Goal: Information Seeking & Learning: Learn about a topic

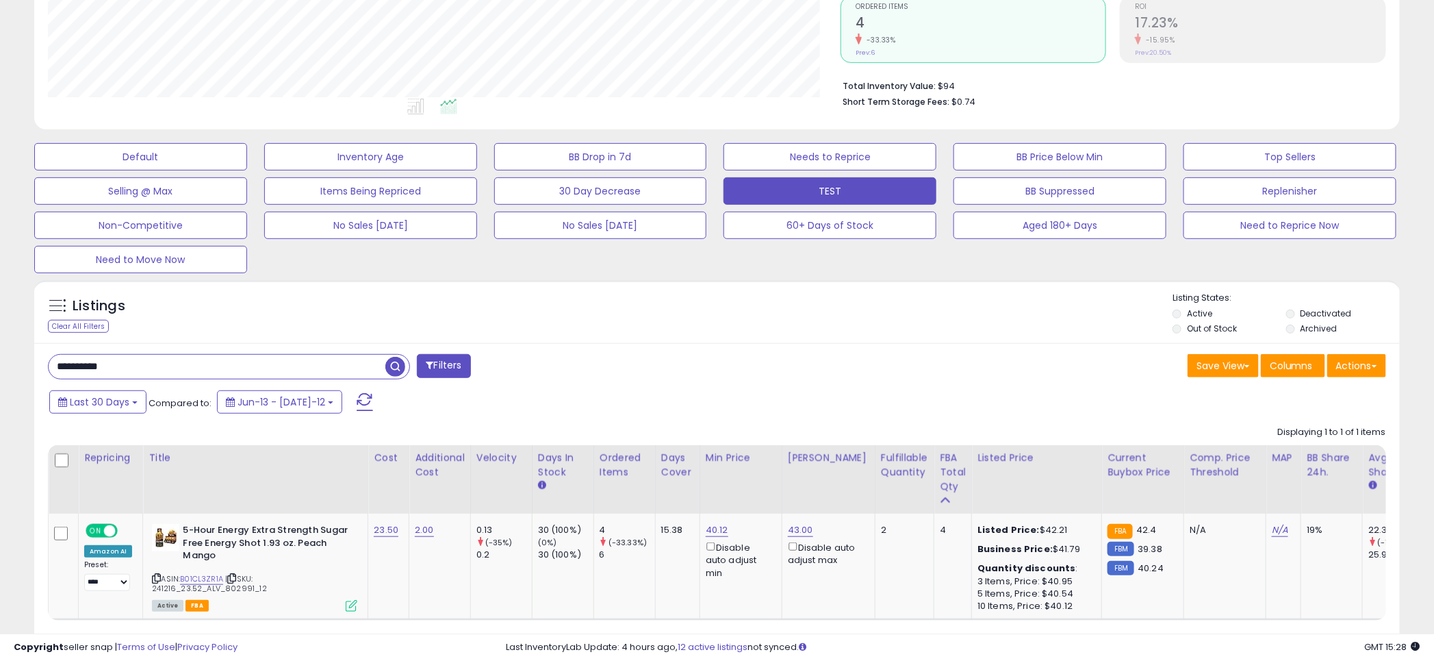
scroll to position [281, 793]
paste input "text"
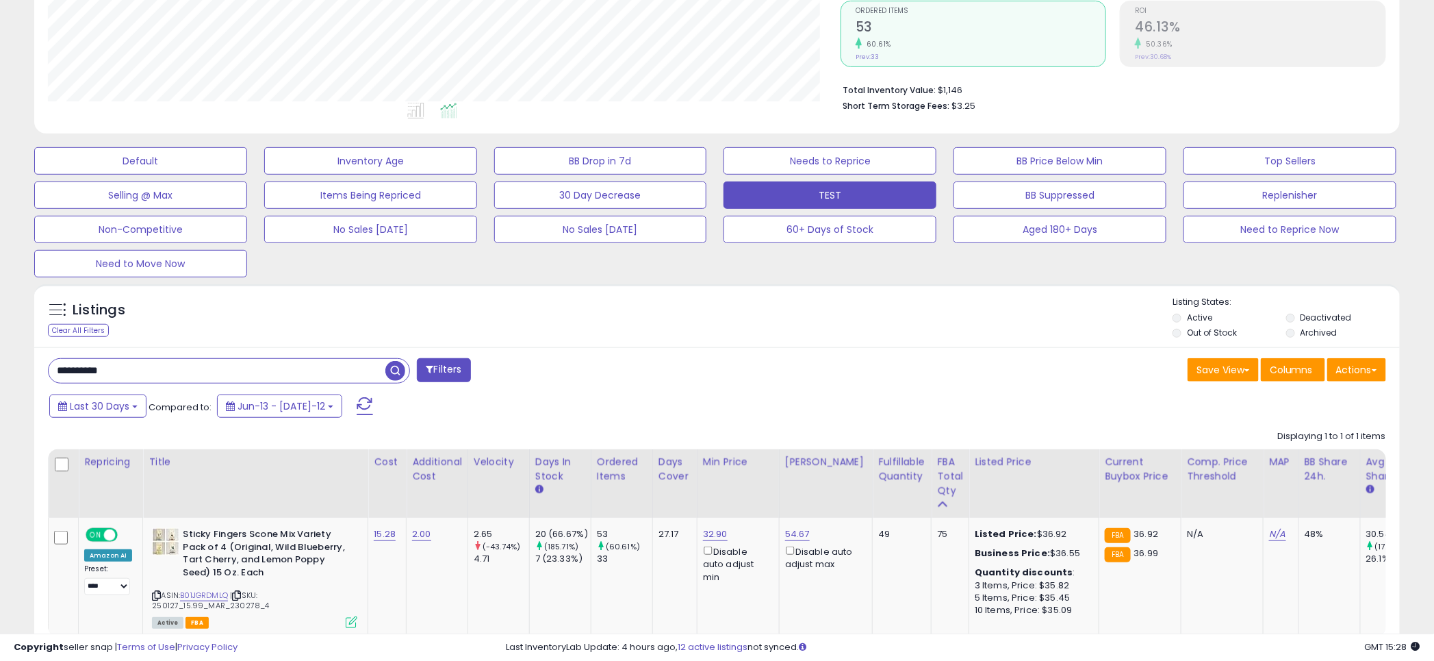
click at [722, 301] on div "Listings Clear All Filters Listing States:" at bounding box center [717, 319] width 1366 height 47
click at [194, 376] on input "**********" at bounding box center [217, 371] width 337 height 24
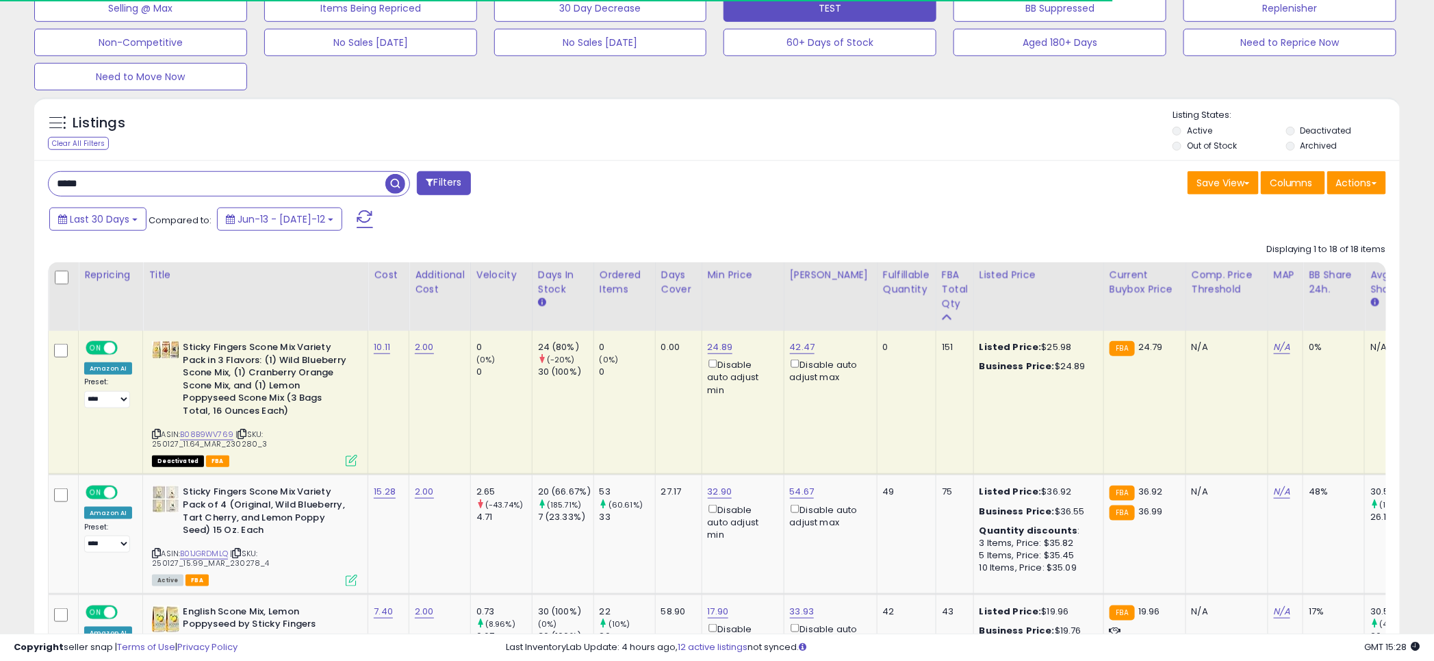
scroll to position [478, 0]
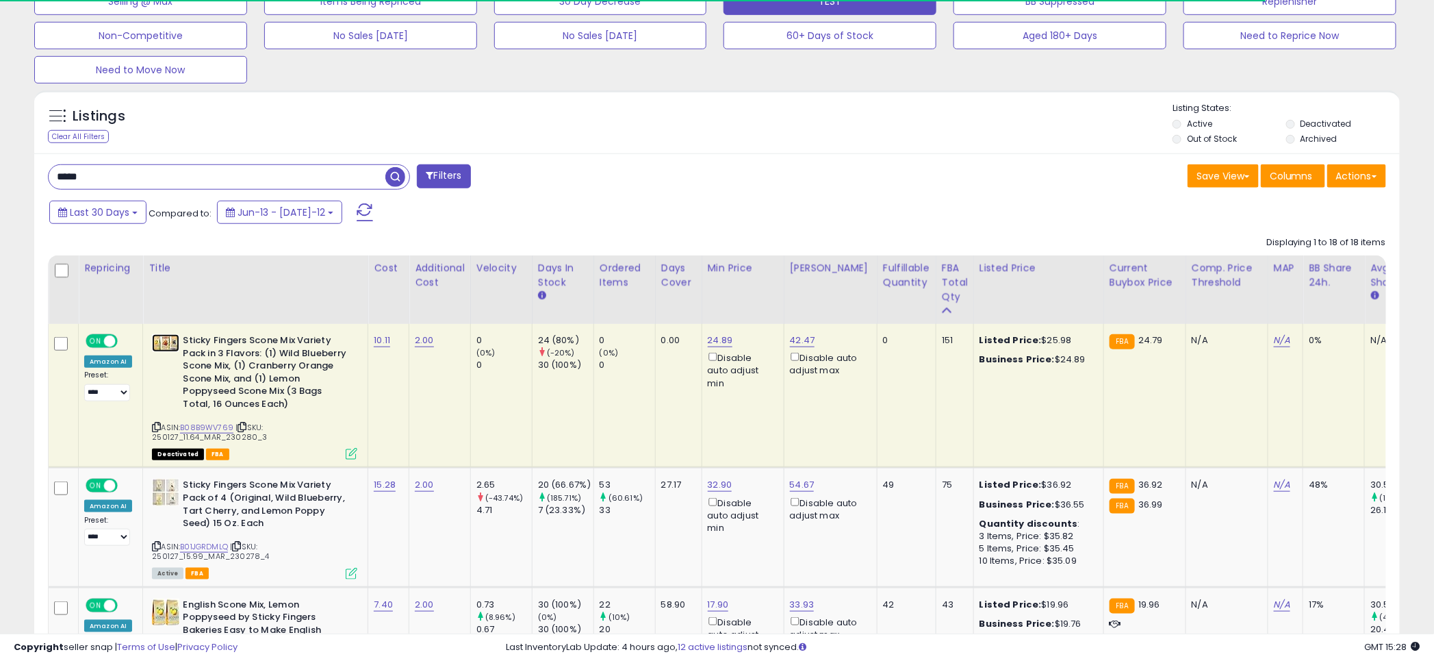
click at [163, 346] on img at bounding box center [165, 343] width 27 height 18
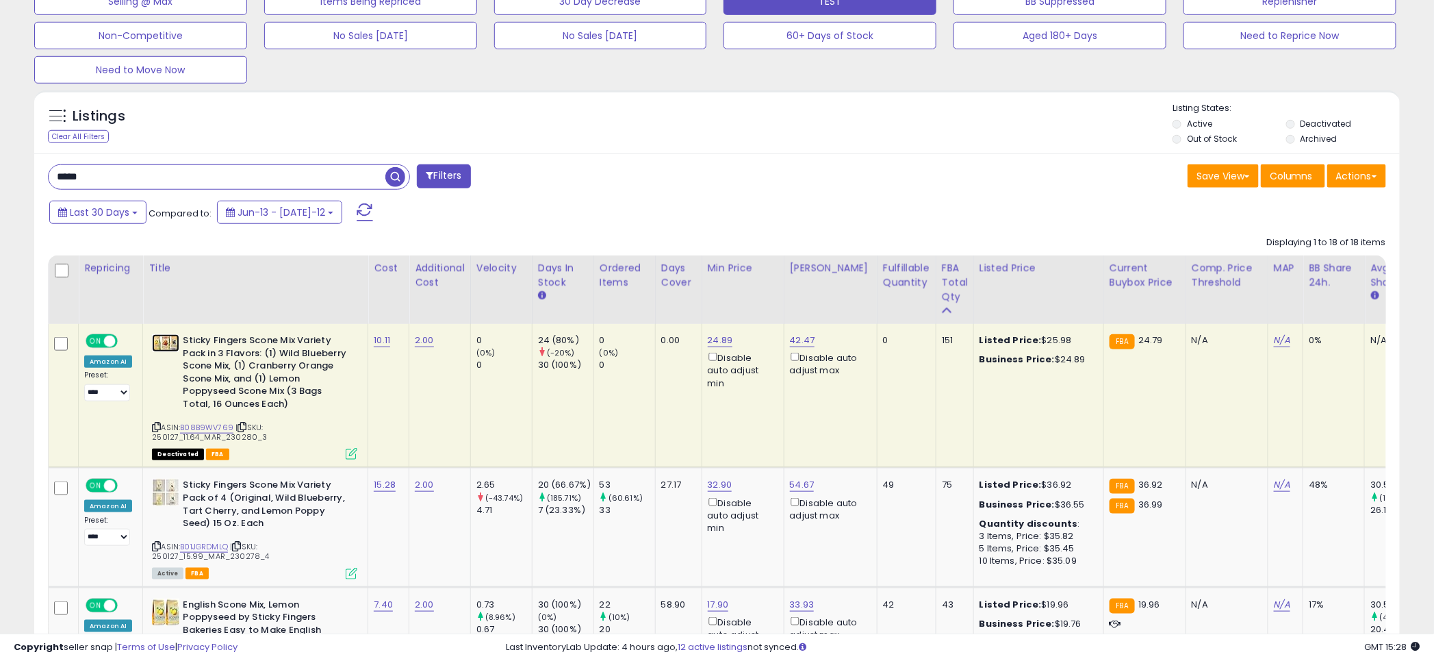
scroll to position [281, 793]
click at [668, 181] on div "***** Filters" at bounding box center [378, 177] width 680 height 27
click at [711, 178] on div "***** Filters" at bounding box center [378, 177] width 680 height 27
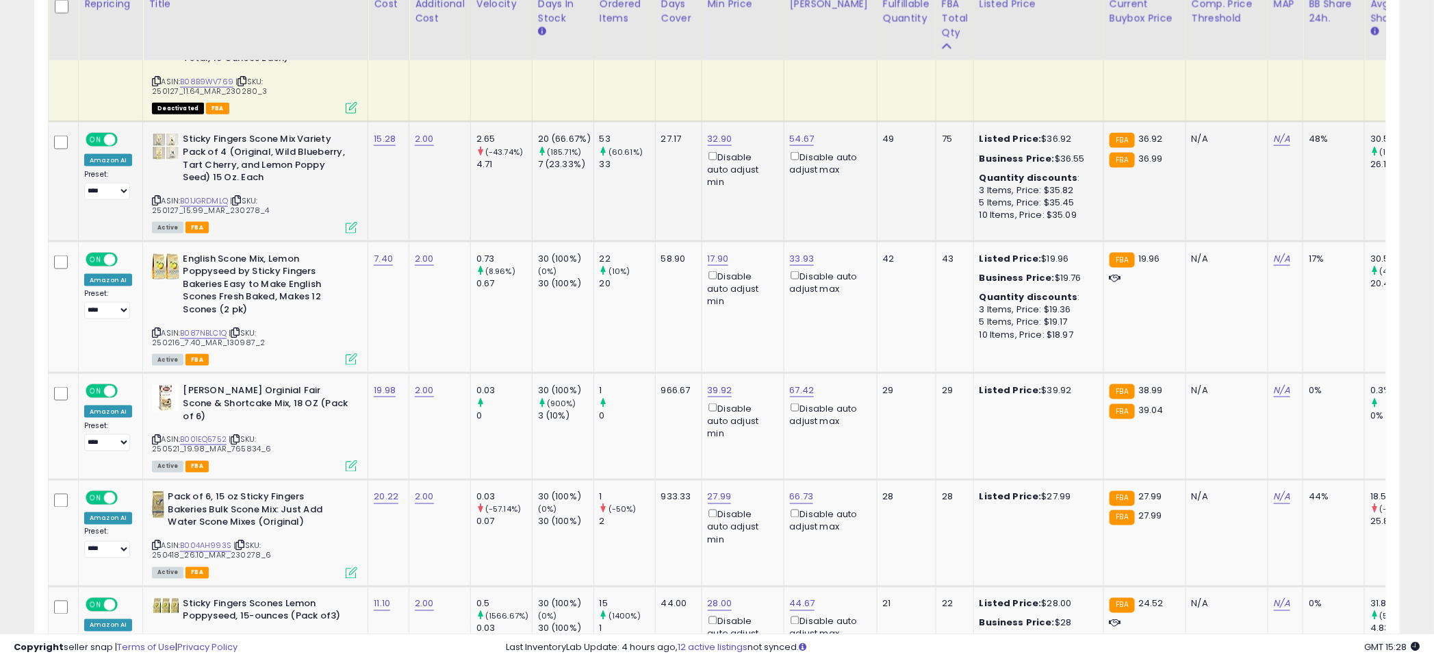
scroll to position [816, 0]
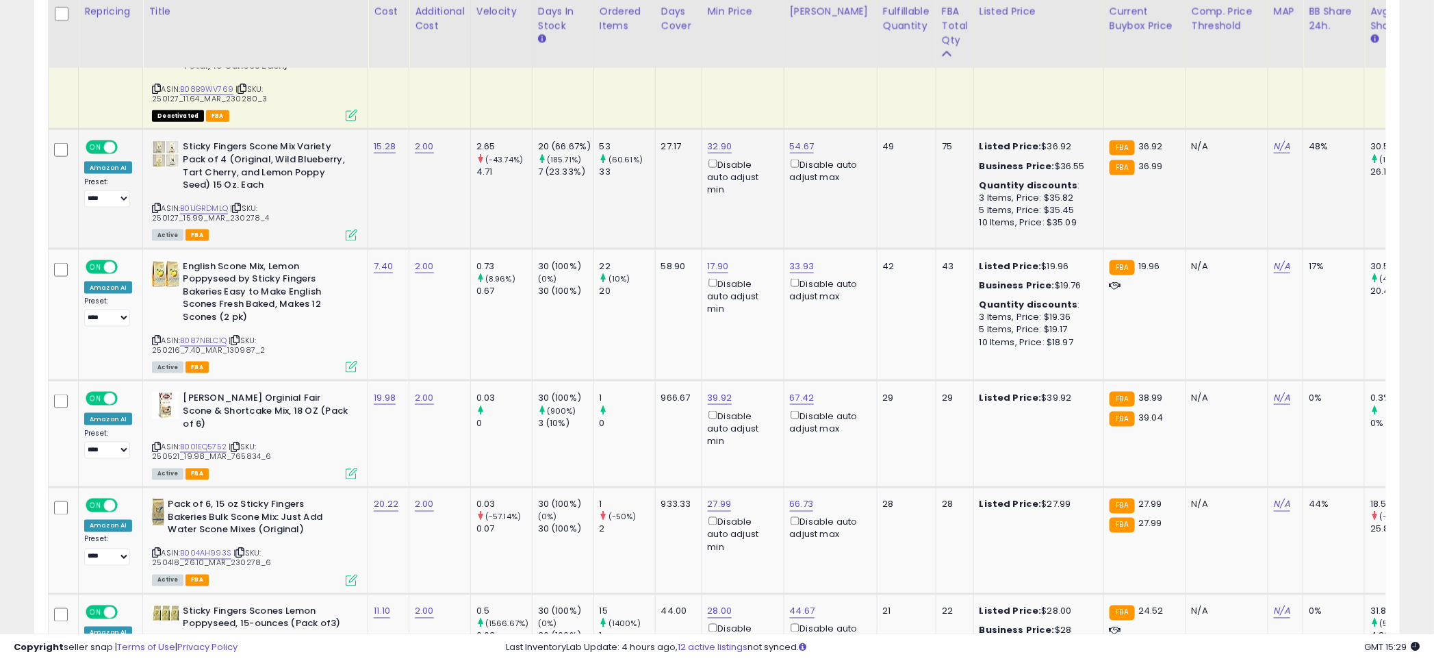
click at [704, 199] on td "32.90 Disable auto adjust min" at bounding box center [743, 188] width 82 height 119
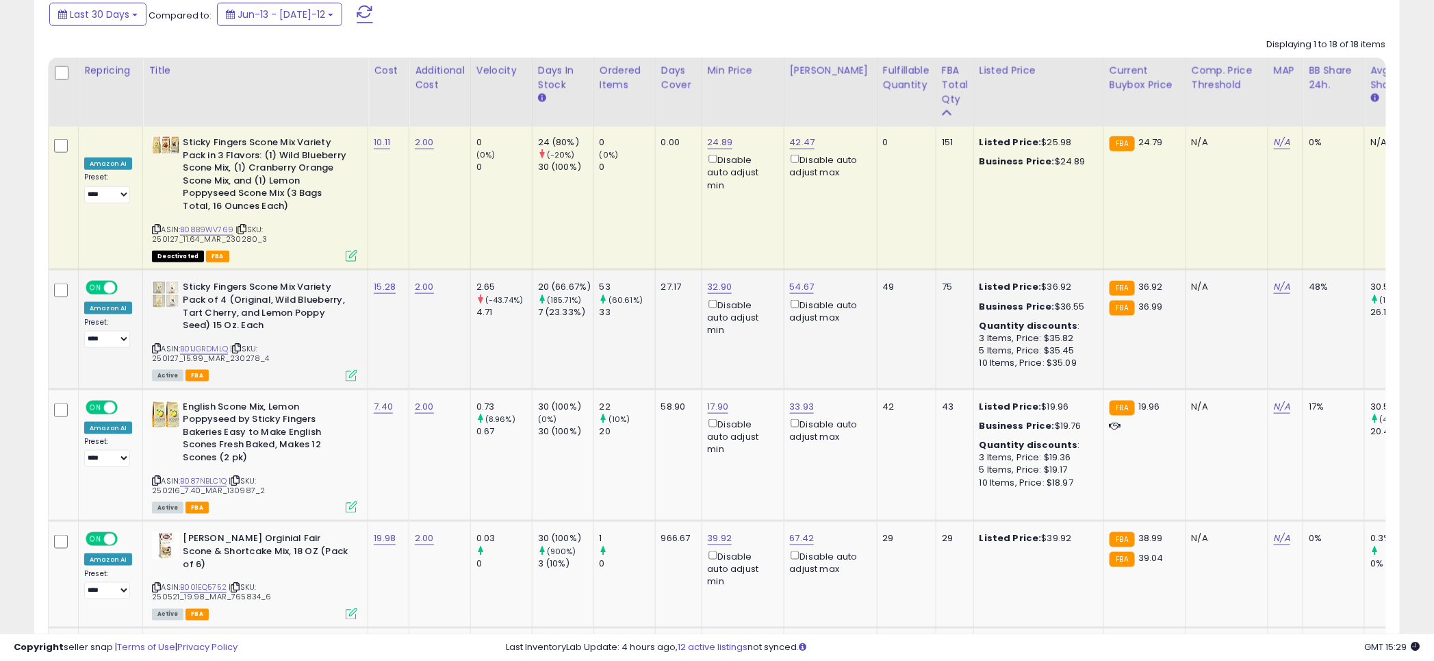
scroll to position [610, 0]
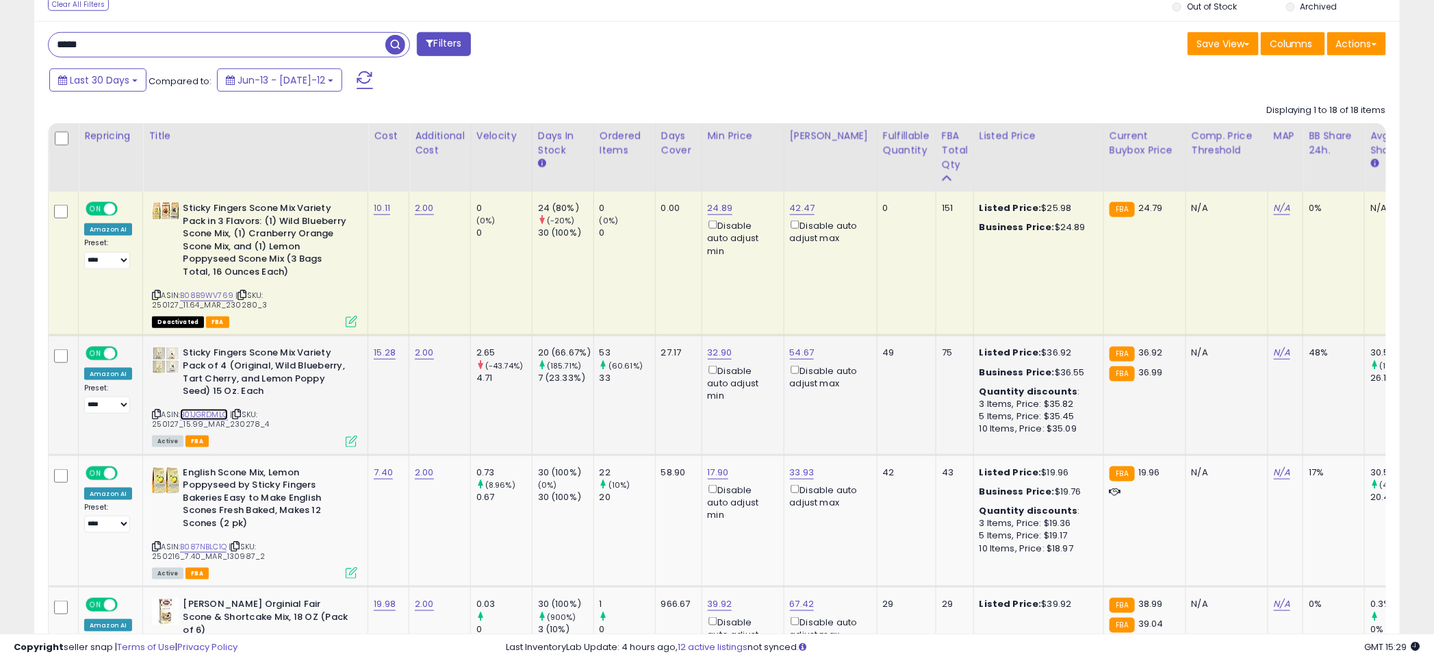
click at [195, 417] on link "B01JGRDMLQ" at bounding box center [204, 415] width 48 height 12
click at [177, 38] on input "*****" at bounding box center [217, 45] width 337 height 24
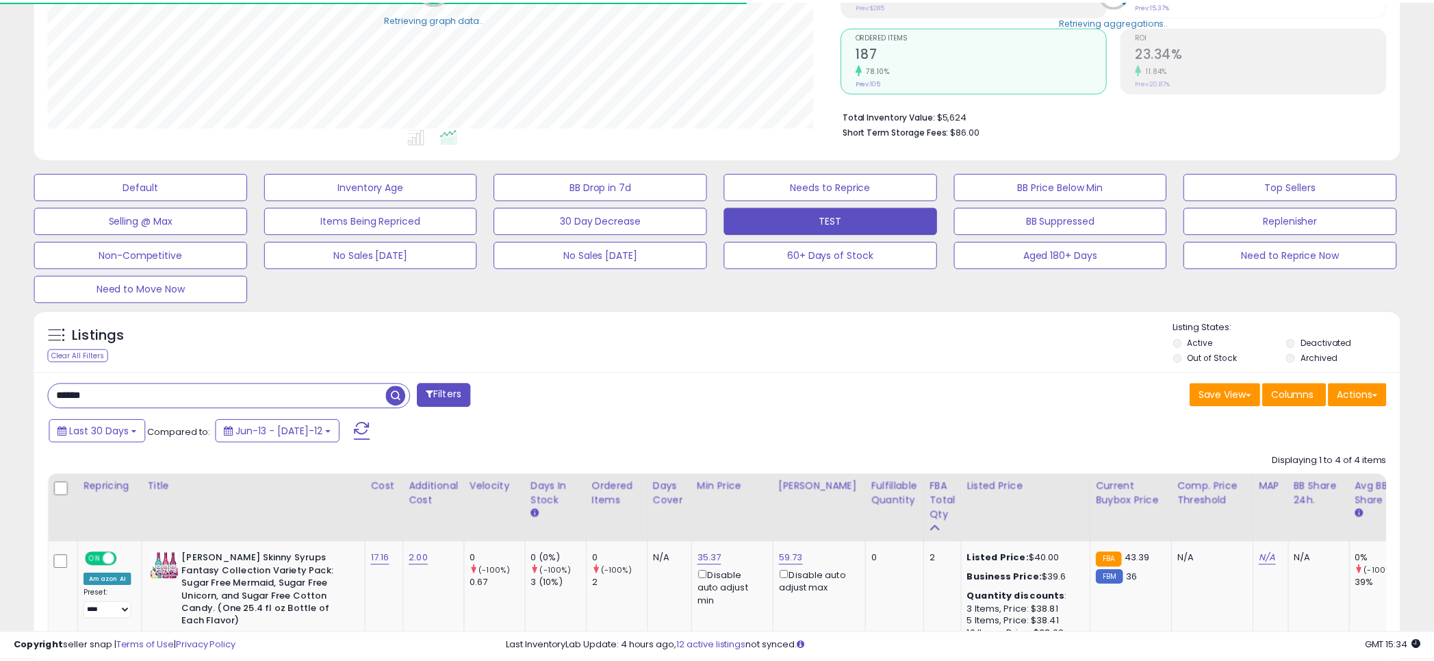
scroll to position [684303, 683791]
click at [709, 351] on div "Listings Clear All Filters Listing States:" at bounding box center [717, 344] width 1366 height 47
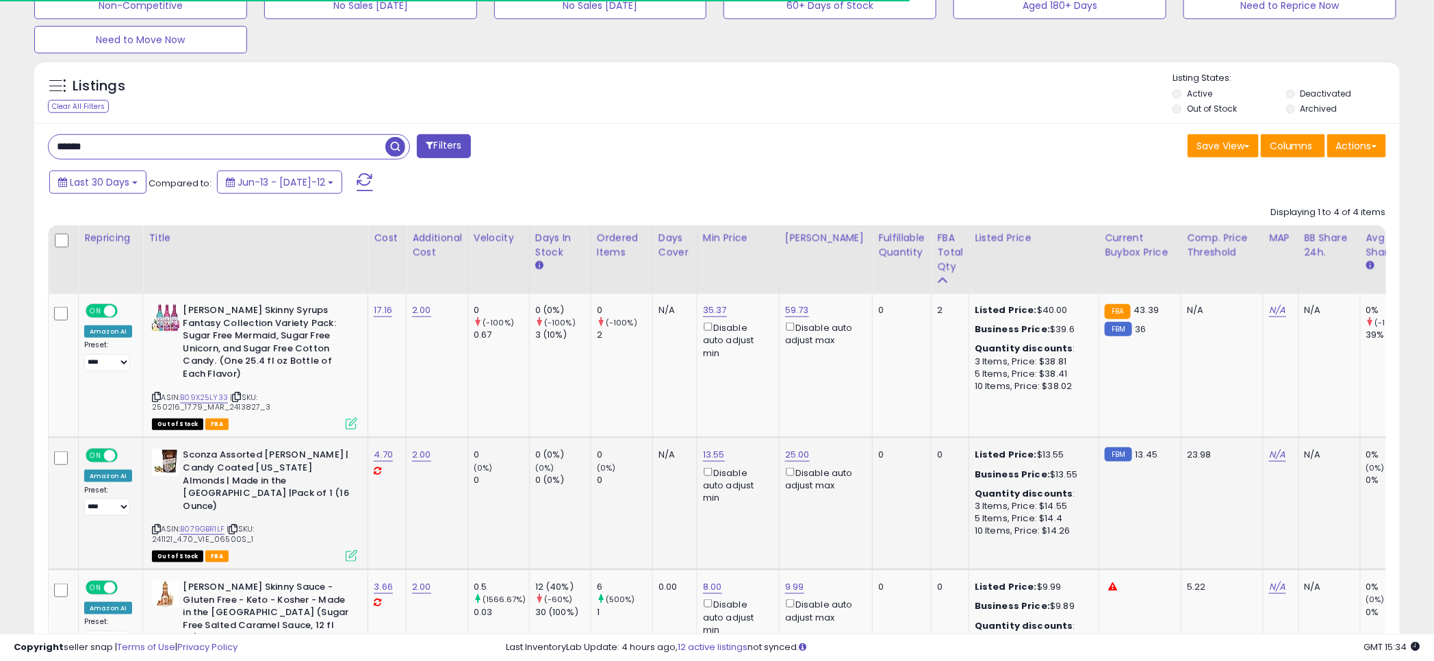
scroll to position [538, 0]
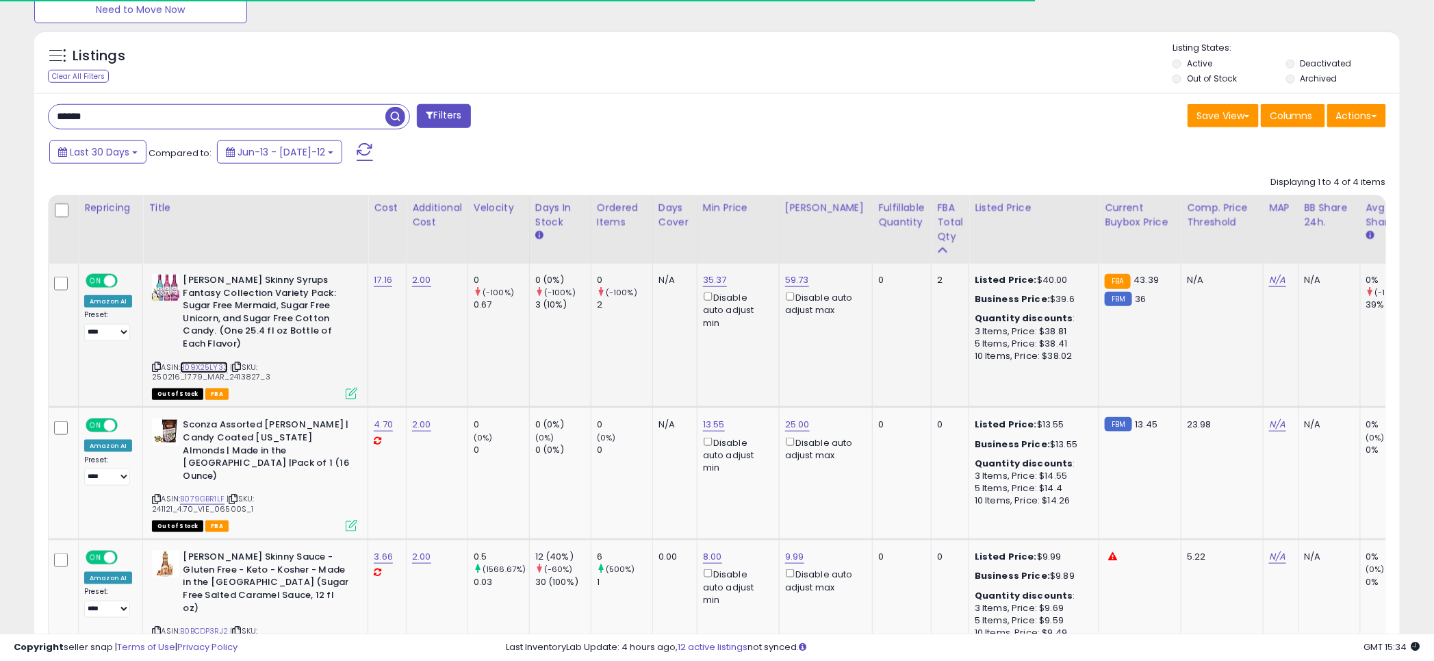
click at [195, 361] on link "B09X25LY33" at bounding box center [204, 367] width 48 height 12
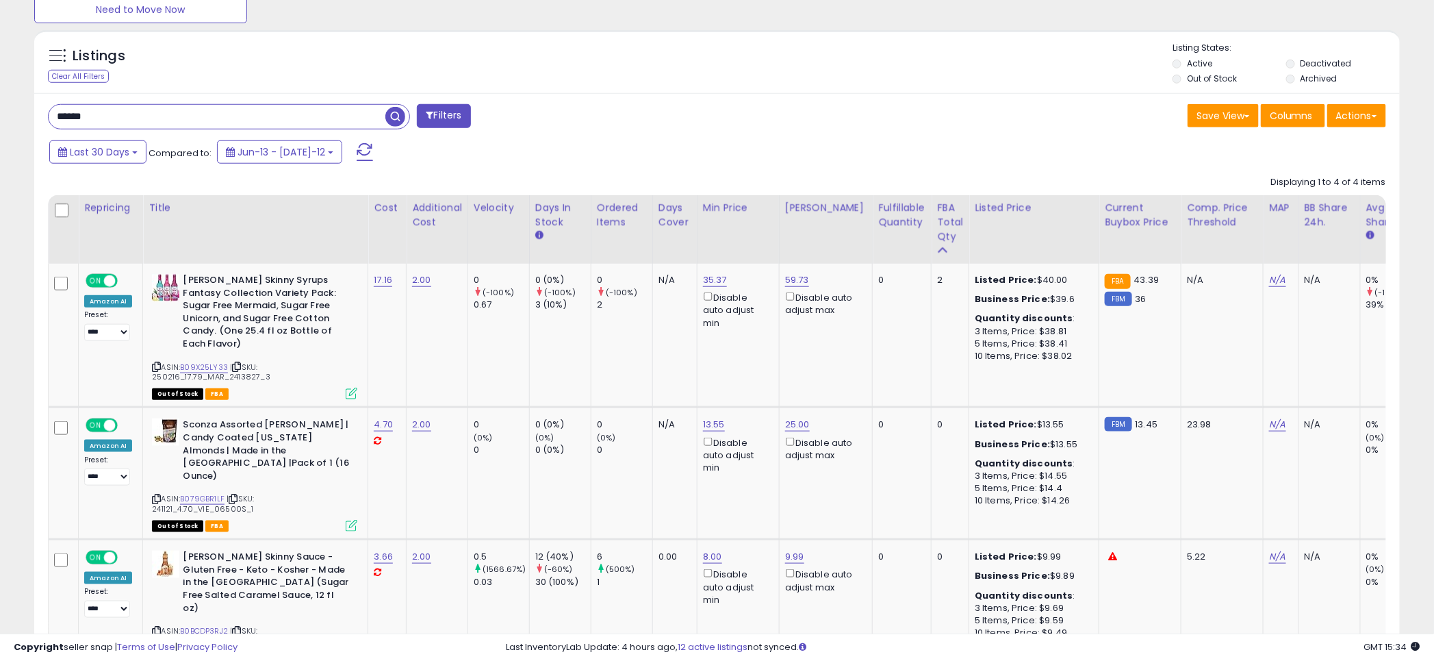
click at [709, 112] on div "****** Filters" at bounding box center [378, 117] width 680 height 27
paste input "****"
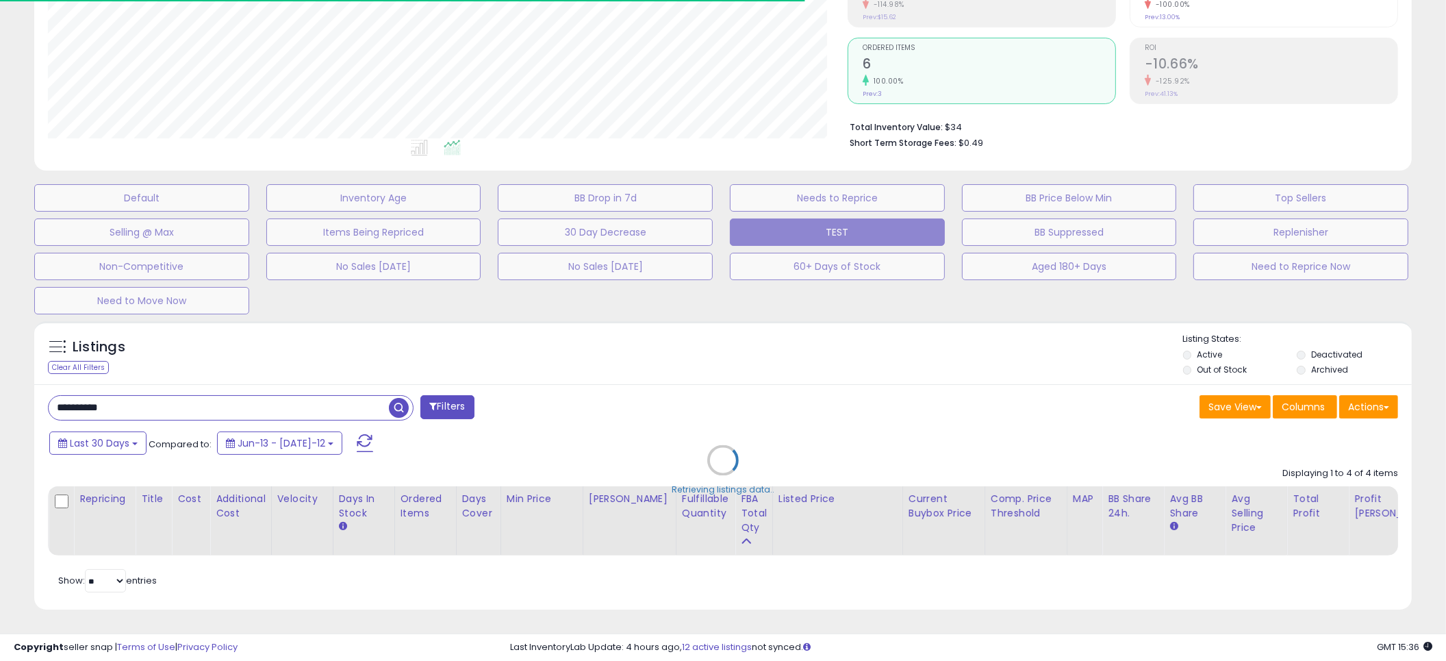
click at [706, 330] on div "Listings Clear All Filters Active" at bounding box center [722, 465] width 1377 height 288
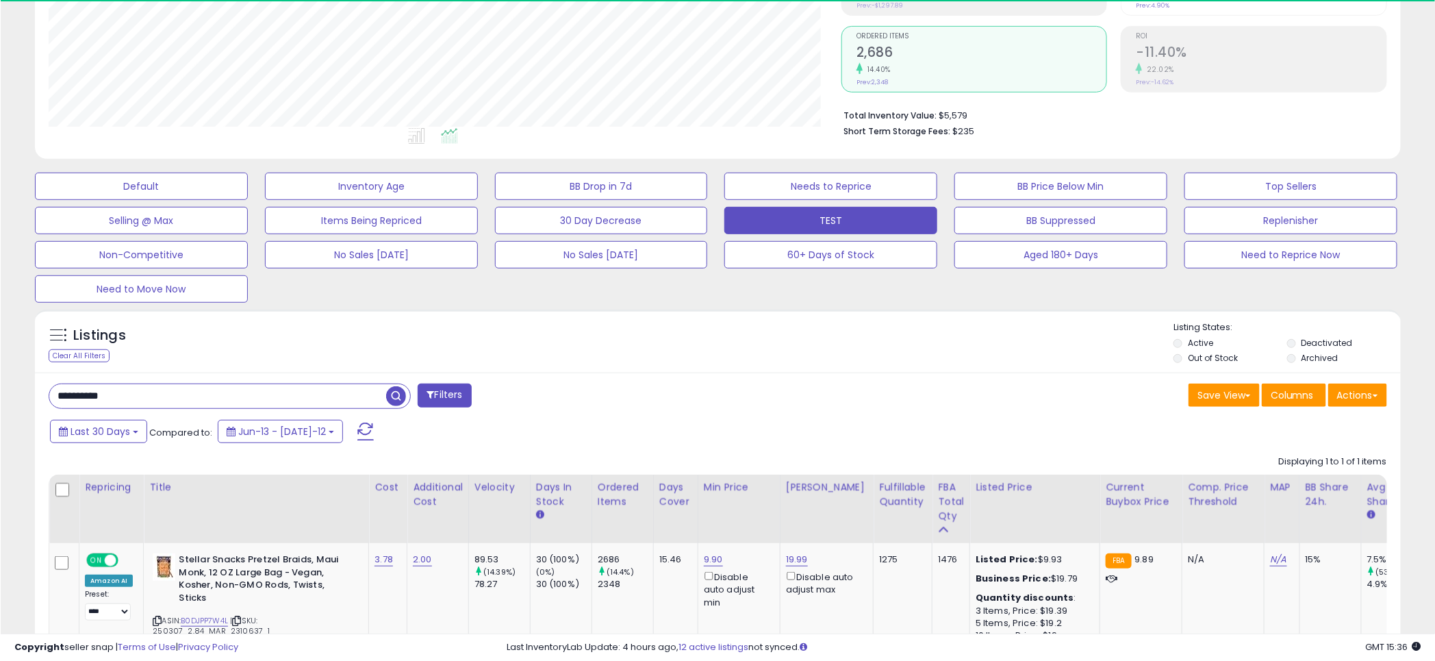
scroll to position [281, 793]
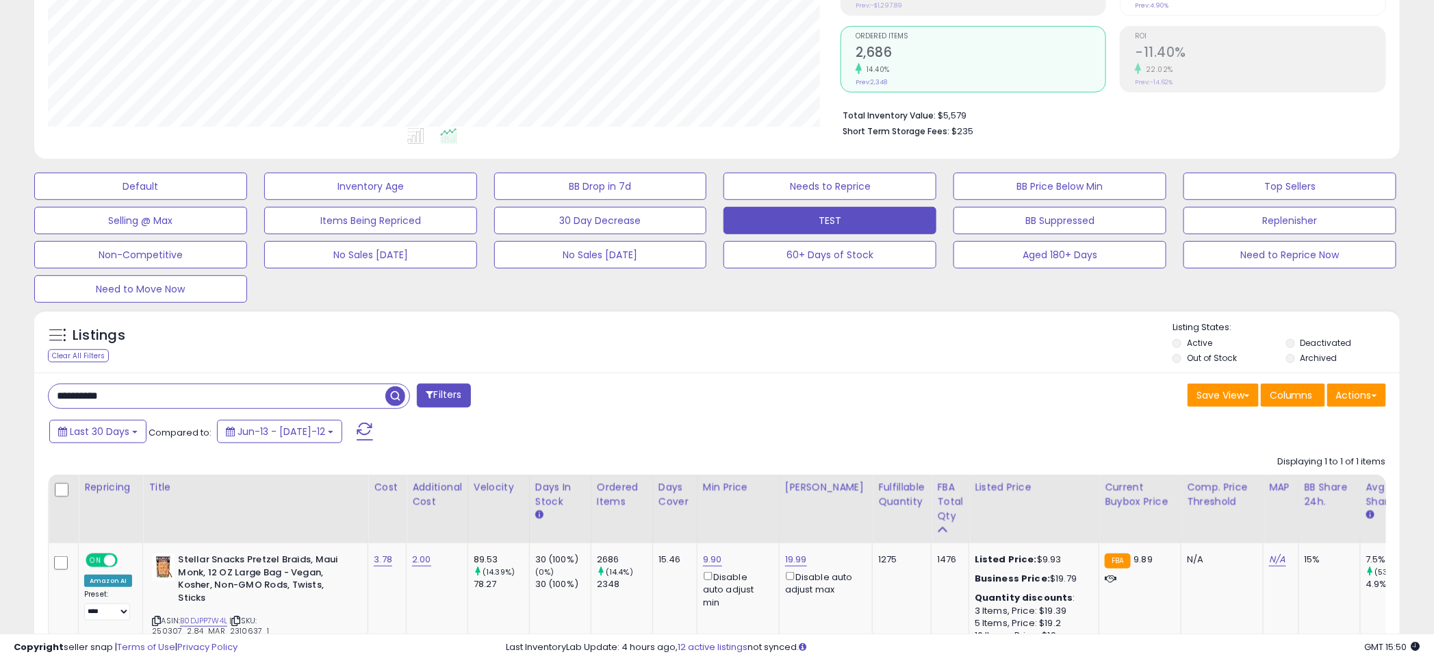
click at [716, 134] on ul at bounding box center [418, 138] width 803 height 25
click at [711, 138] on ul at bounding box center [418, 138] width 803 height 25
click at [708, 285] on div "Default Inventory Age BB Drop in 7d Needs to Reprice BB Price Below Min Top Sel…" at bounding box center [717, 234] width 1400 height 137
click at [713, 135] on ul at bounding box center [419, 138] width 804 height 25
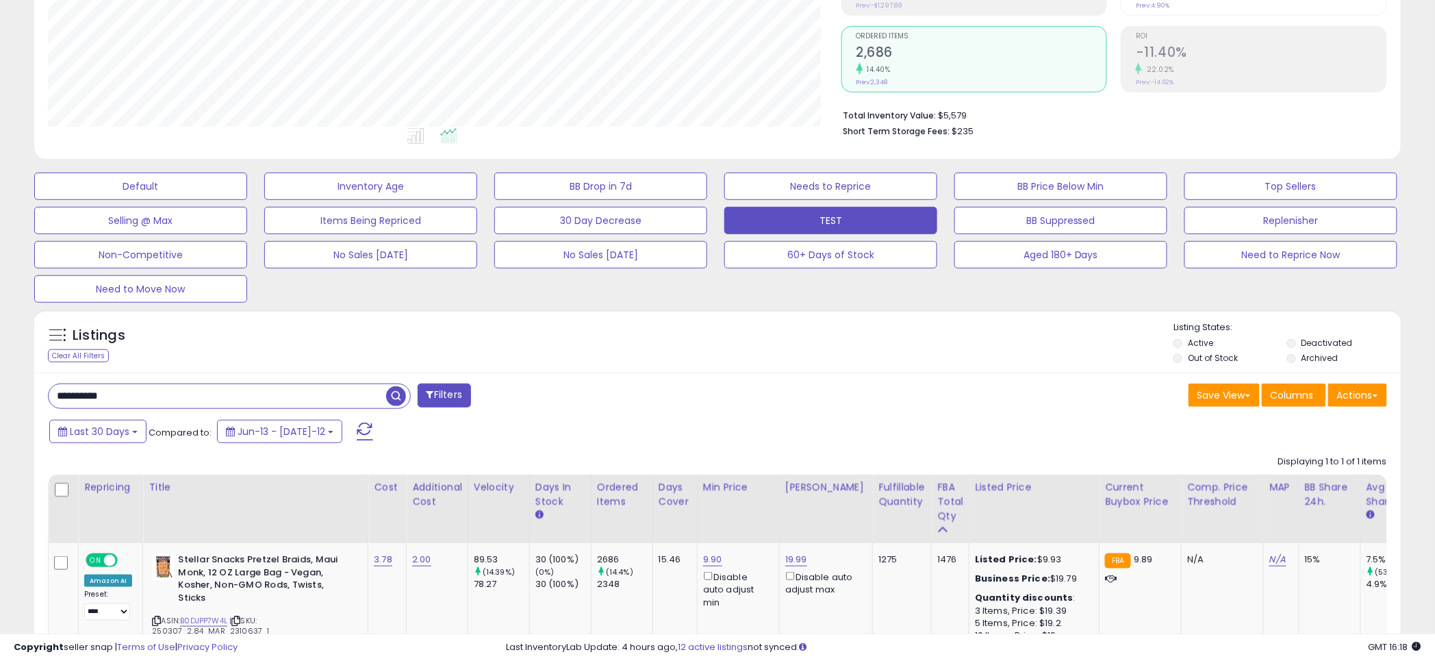
click at [717, 367] on div "Listings Clear All Filters Listing States:" at bounding box center [717, 344] width 1366 height 47
click at [713, 318] on div "Listings Clear All Filters" at bounding box center [717, 340] width 1366 height 63
drag, startPoint x: 717, startPoint y: 414, endPoint x: 716, endPoint y: 358, distance: 56.1
click at [717, 412] on div "**********" at bounding box center [717, 544] width 1366 height 344
click at [715, 331] on div "Listings Clear All Filters Listing States:" at bounding box center [717, 344] width 1366 height 47
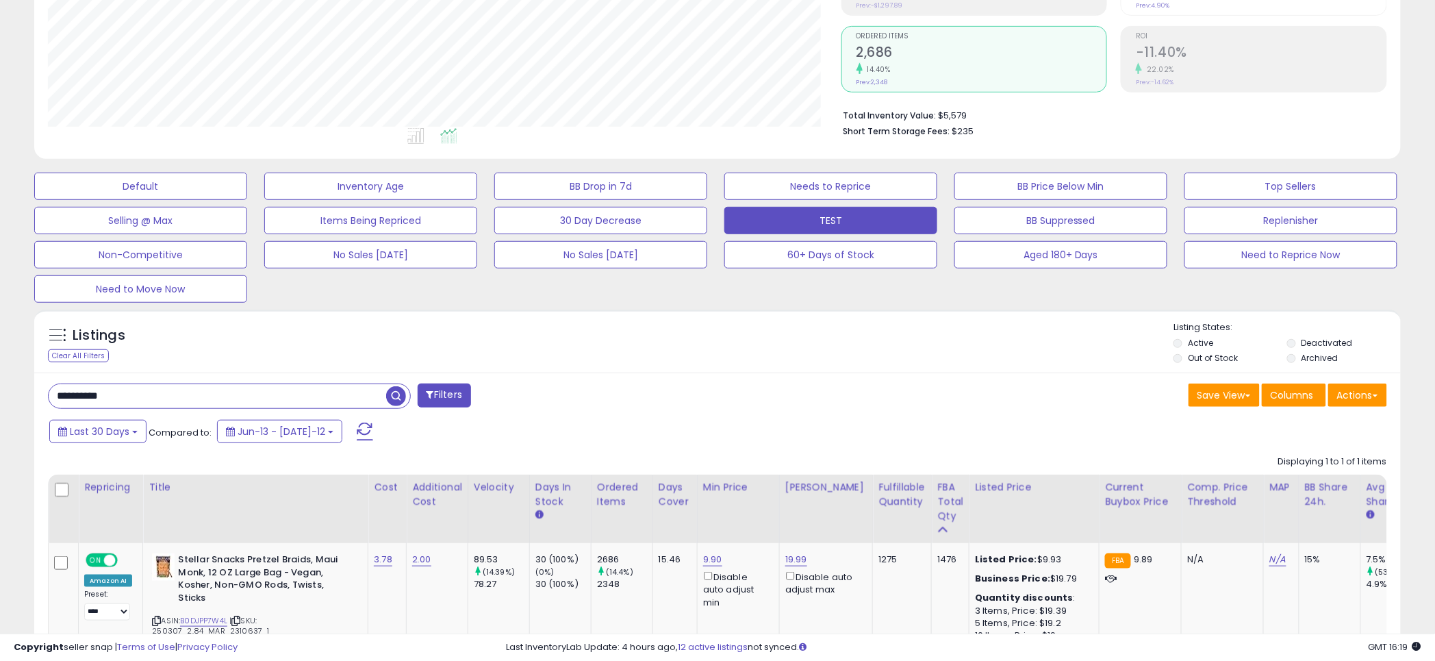
drag, startPoint x: 713, startPoint y: 422, endPoint x: 716, endPoint y: 344, distance: 78.1
click at [713, 416] on div "**********" at bounding box center [717, 544] width 1366 height 344
click at [716, 344] on div "Listings Clear All Filters Listing States:" at bounding box center [717, 344] width 1366 height 47
click at [715, 406] on div "**********" at bounding box center [378, 396] width 680 height 27
click at [720, 360] on div "Listings Clear All Filters Listing States:" at bounding box center [717, 344] width 1366 height 47
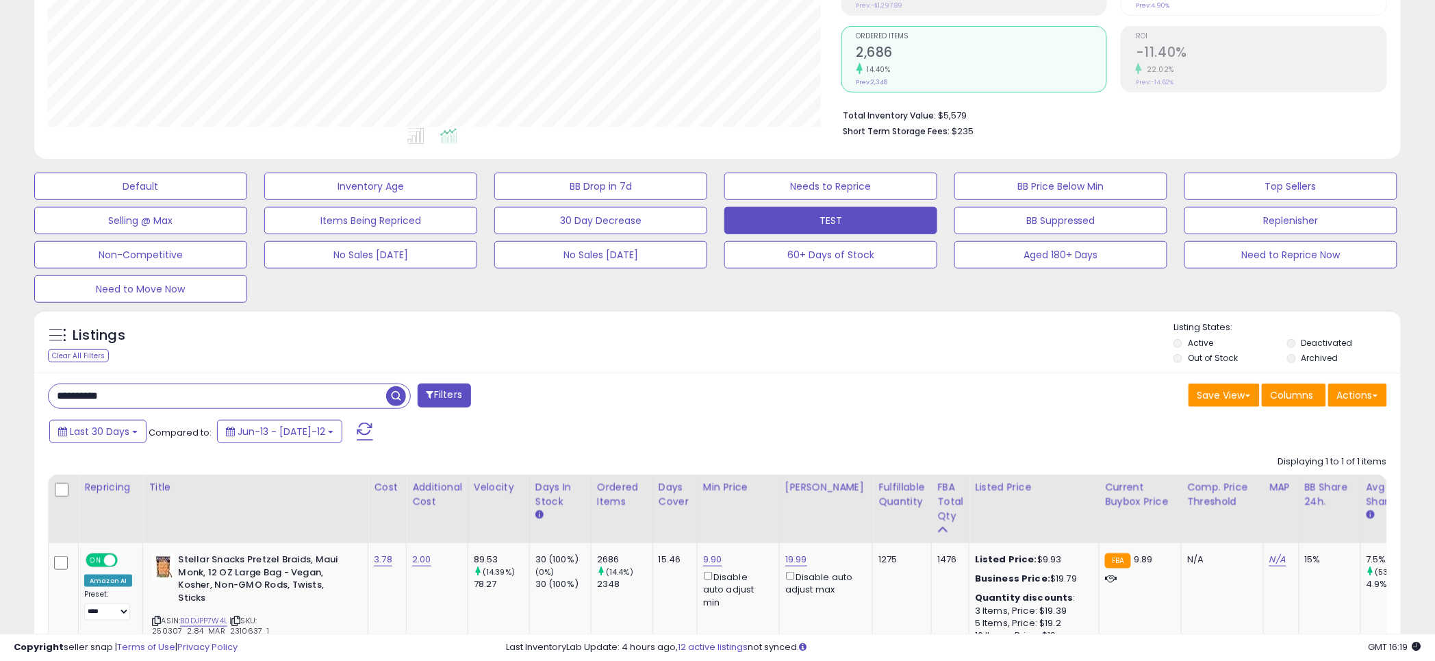
drag, startPoint x: 721, startPoint y: 420, endPoint x: 721, endPoint y: 346, distance: 73.3
click at [722, 418] on div "Last 30 Days Compared to: Jun-13 - [DATE]-12" at bounding box center [548, 433] width 1004 height 31
click at [713, 334] on div "Listings Clear All Filters Listing States:" at bounding box center [717, 344] width 1366 height 47
click at [715, 166] on div "Default Inventory Age BB Drop in 7d Needs to Reprice BB Price Below Min Top Sel…" at bounding box center [717, 234] width 1401 height 137
click at [713, 322] on div "Listings Clear All Filters Listing States:" at bounding box center [717, 344] width 1366 height 47
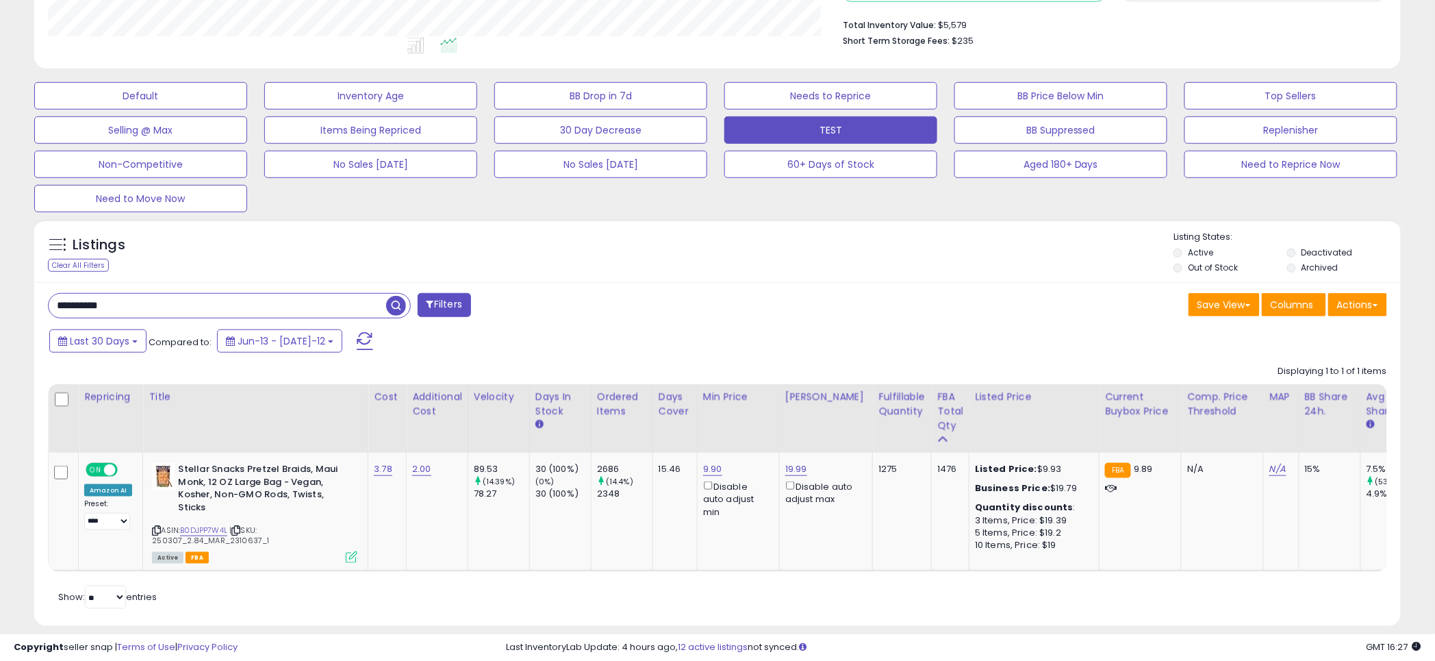
click at [717, 317] on div "Save View Save As New View Update Current View Columns Actions Import Export Vi…" at bounding box center [1057, 306] width 680 height 27
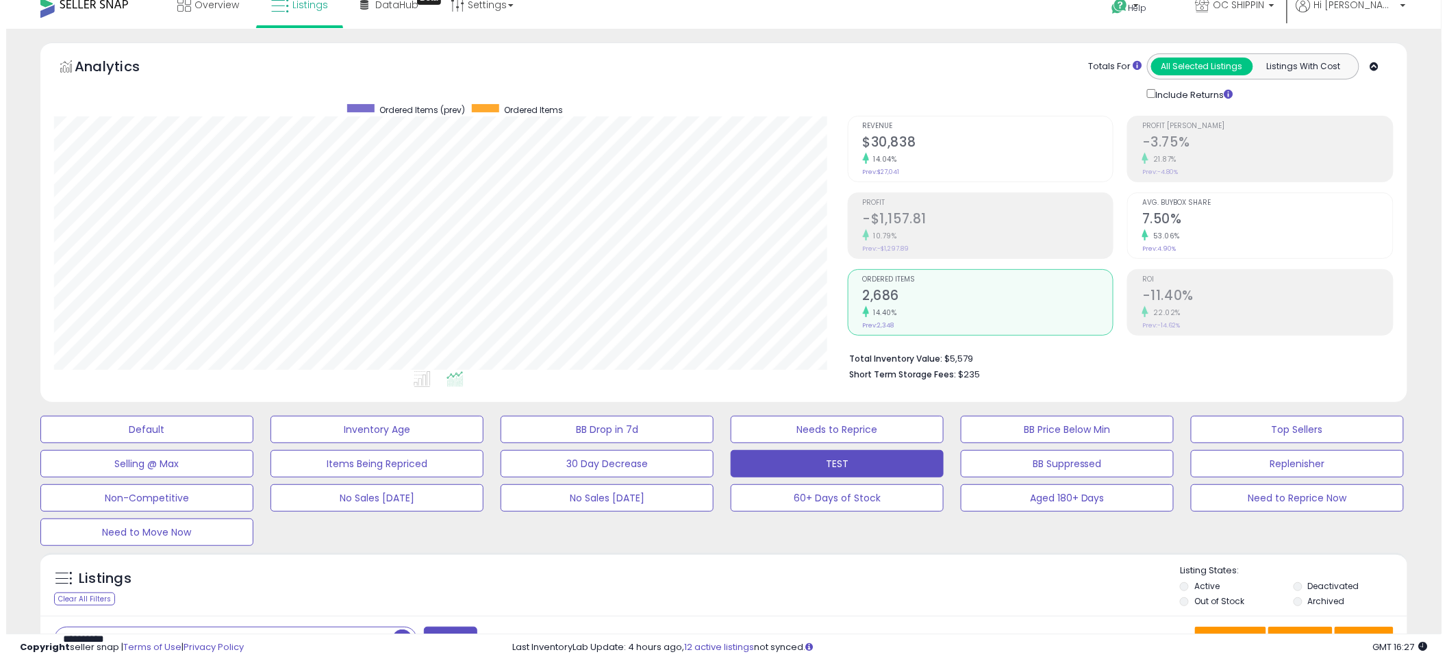
scroll to position [16, 0]
click at [709, 377] on ul at bounding box center [419, 380] width 804 height 25
click at [706, 371] on ul at bounding box center [419, 380] width 804 height 25
click at [881, 210] on h2 "-$1,157.81" at bounding box center [981, 219] width 251 height 18
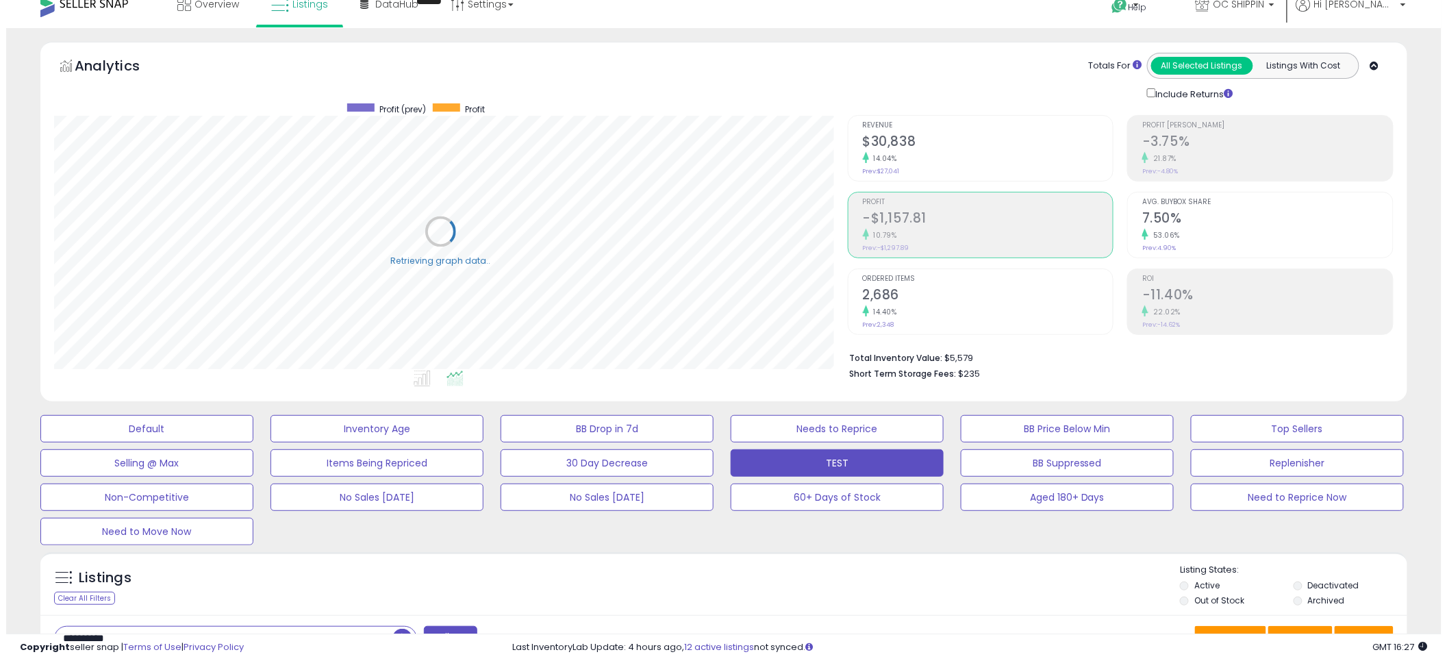
scroll to position [684303, 683790]
click at [915, 296] on h2 "2,686" at bounding box center [981, 296] width 251 height 18
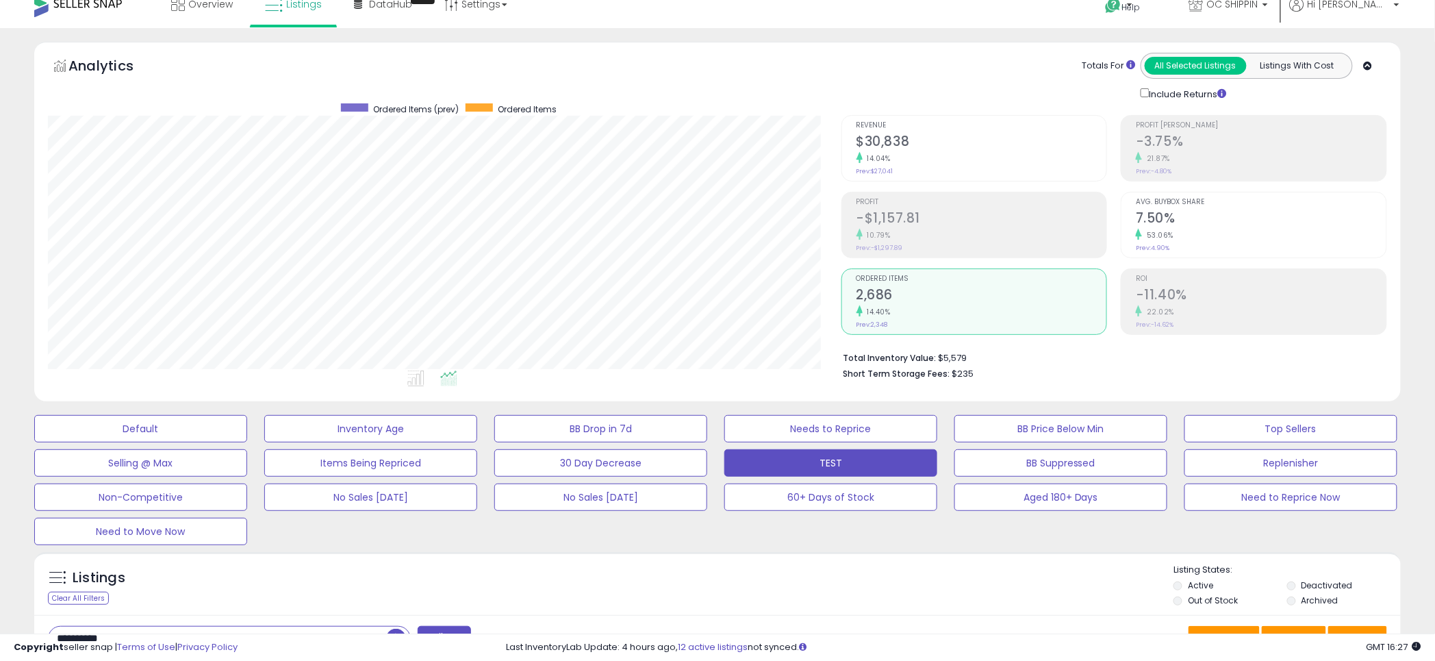
click at [733, 77] on div "Analytics Totals For All Selected Listings Listings With Cost Include Returns" at bounding box center [717, 77] width 1339 height 49
click at [896, 229] on div "10.79%" at bounding box center [981, 235] width 251 height 13
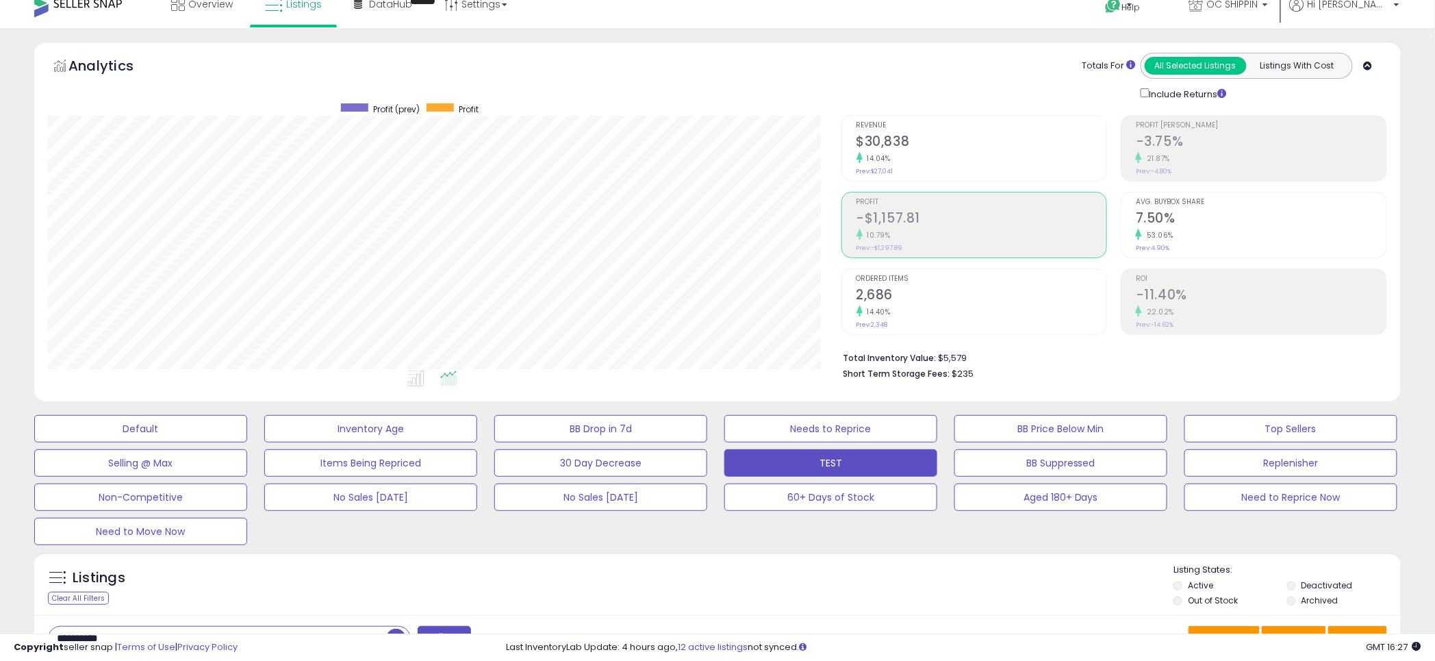
click at [929, 291] on h2 "2,686" at bounding box center [981, 296] width 251 height 18
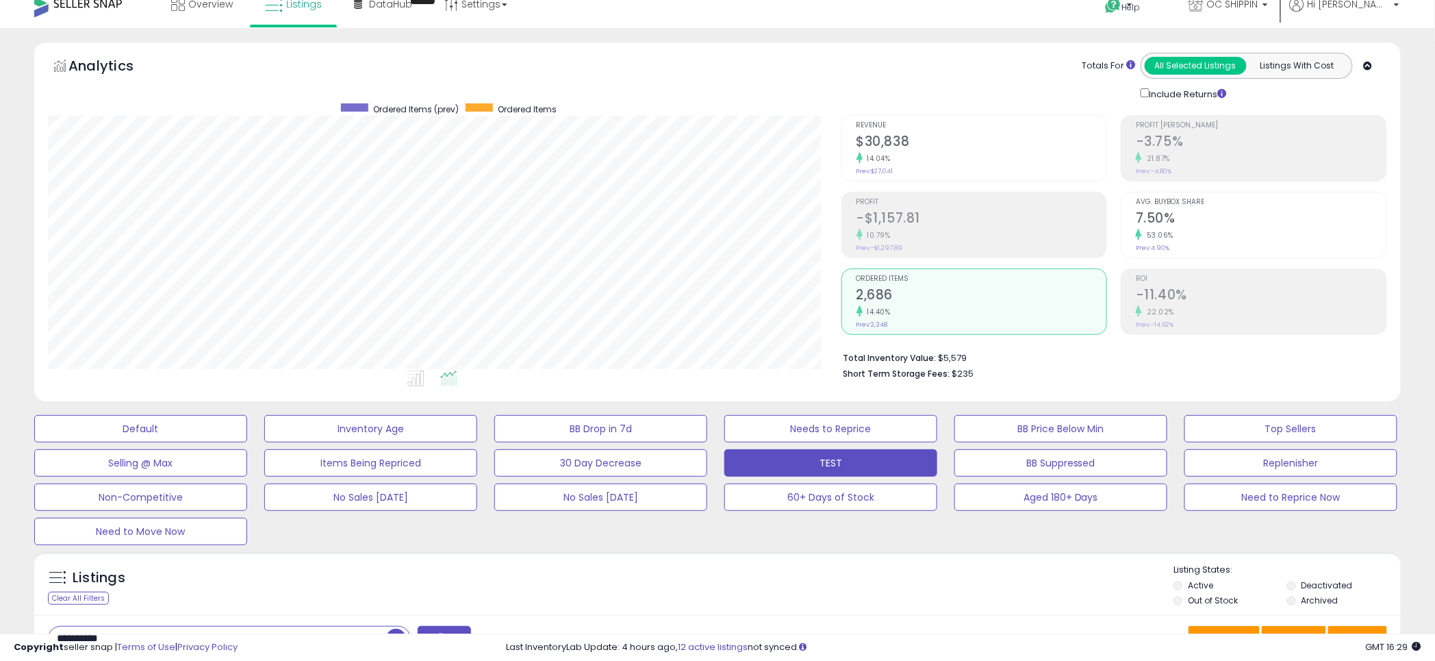
click at [709, 388] on ul at bounding box center [419, 380] width 804 height 25
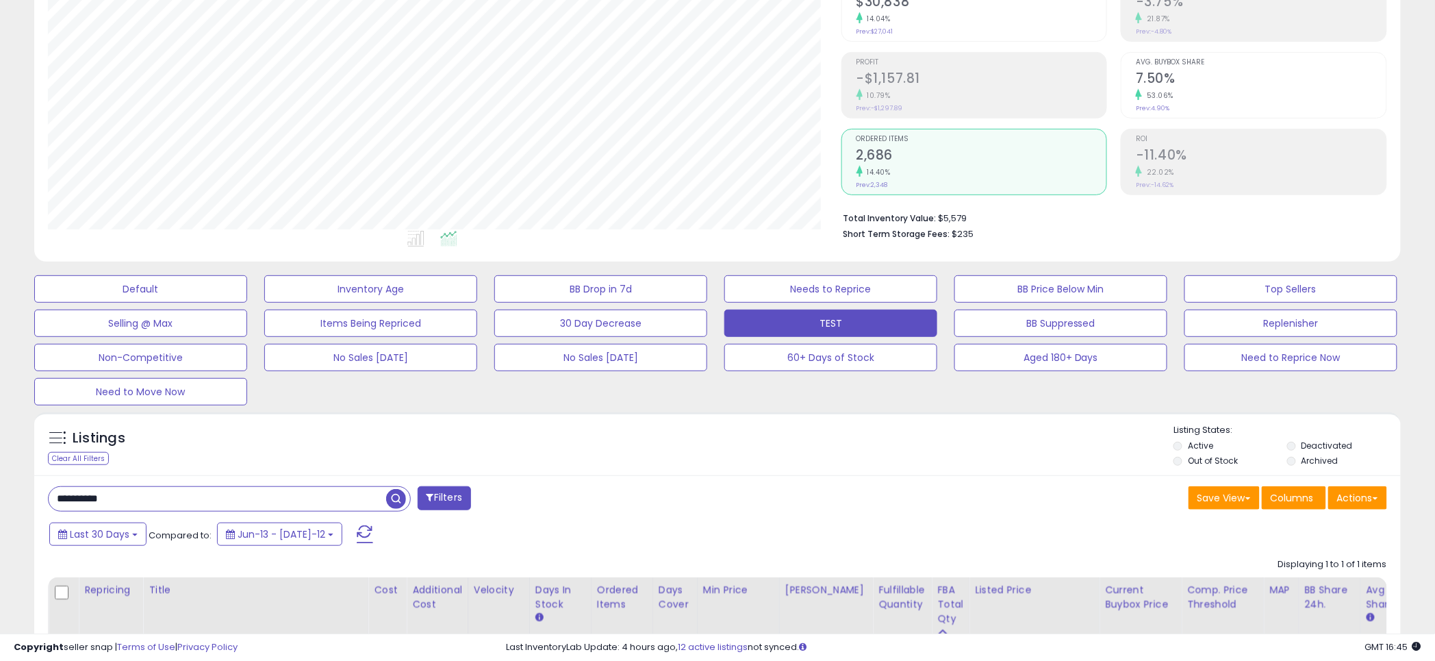
scroll to position [377, 0]
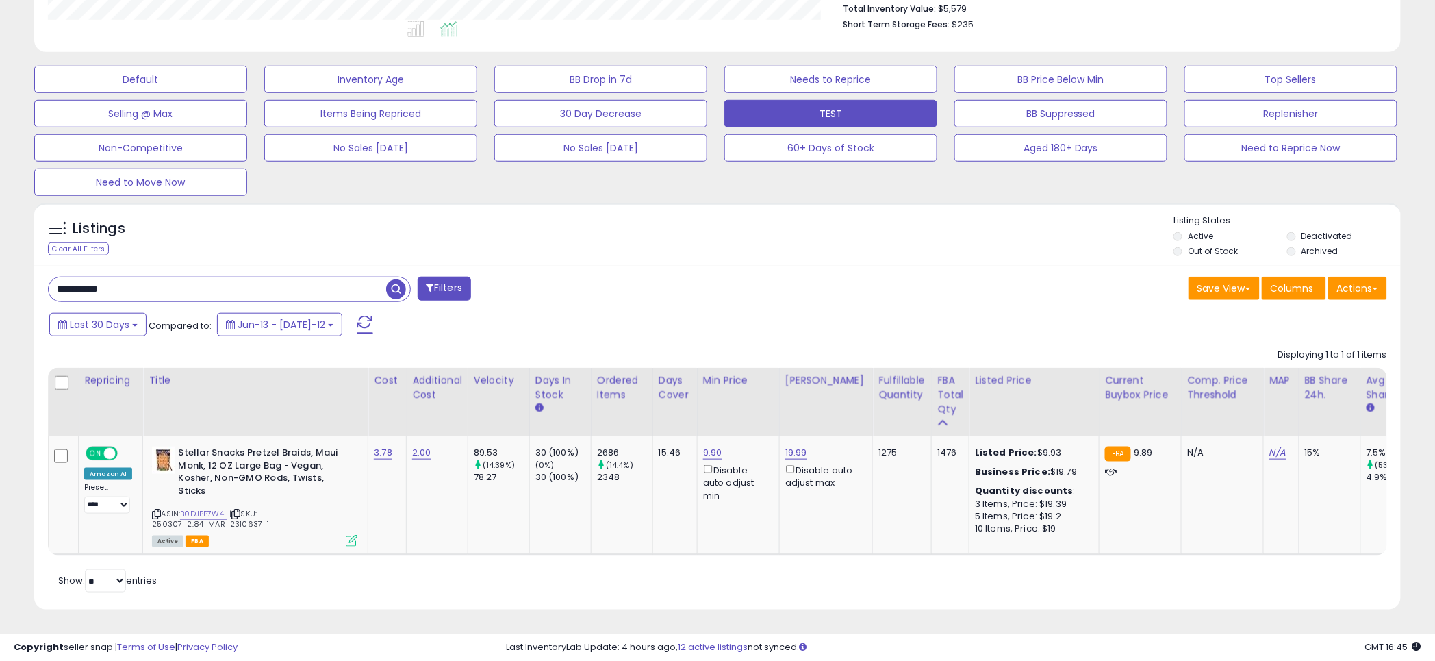
click at [144, 277] on input "**********" at bounding box center [217, 289] width 337 height 24
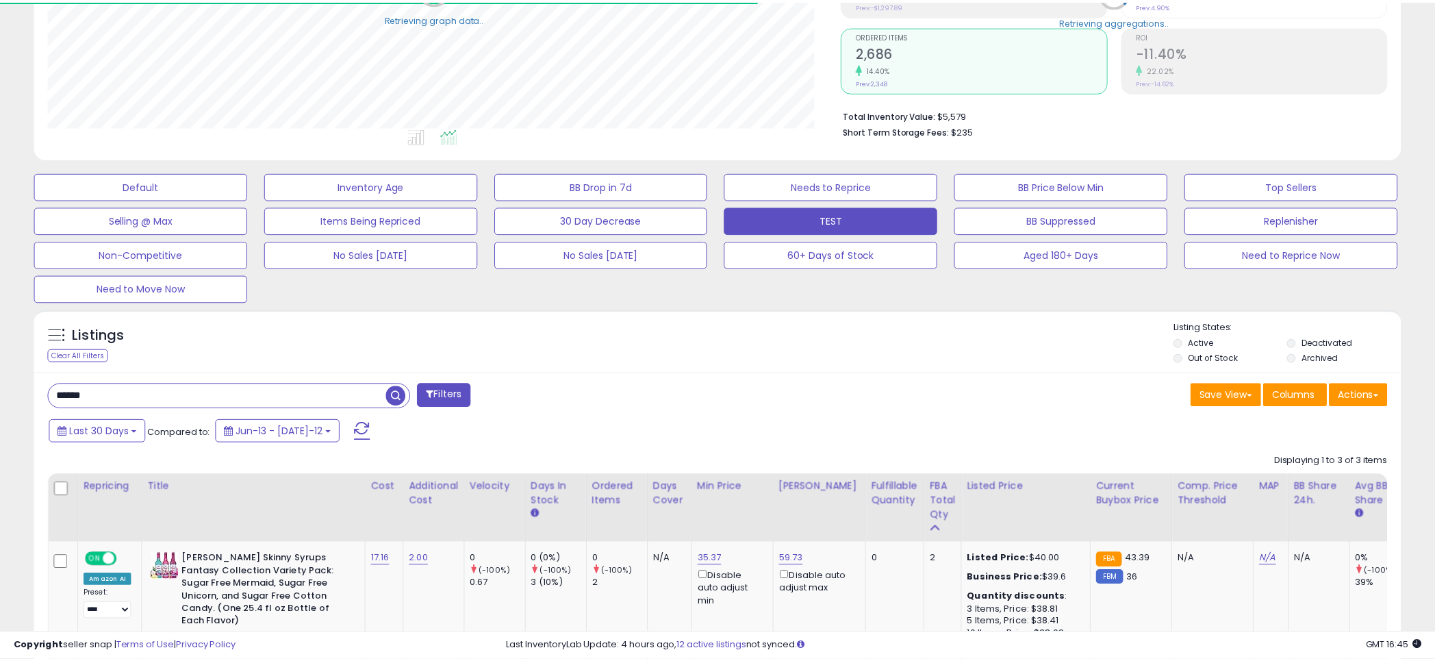
scroll to position [684303, 683790]
click at [735, 315] on div "Listings Clear All Filters" at bounding box center [717, 340] width 1366 height 63
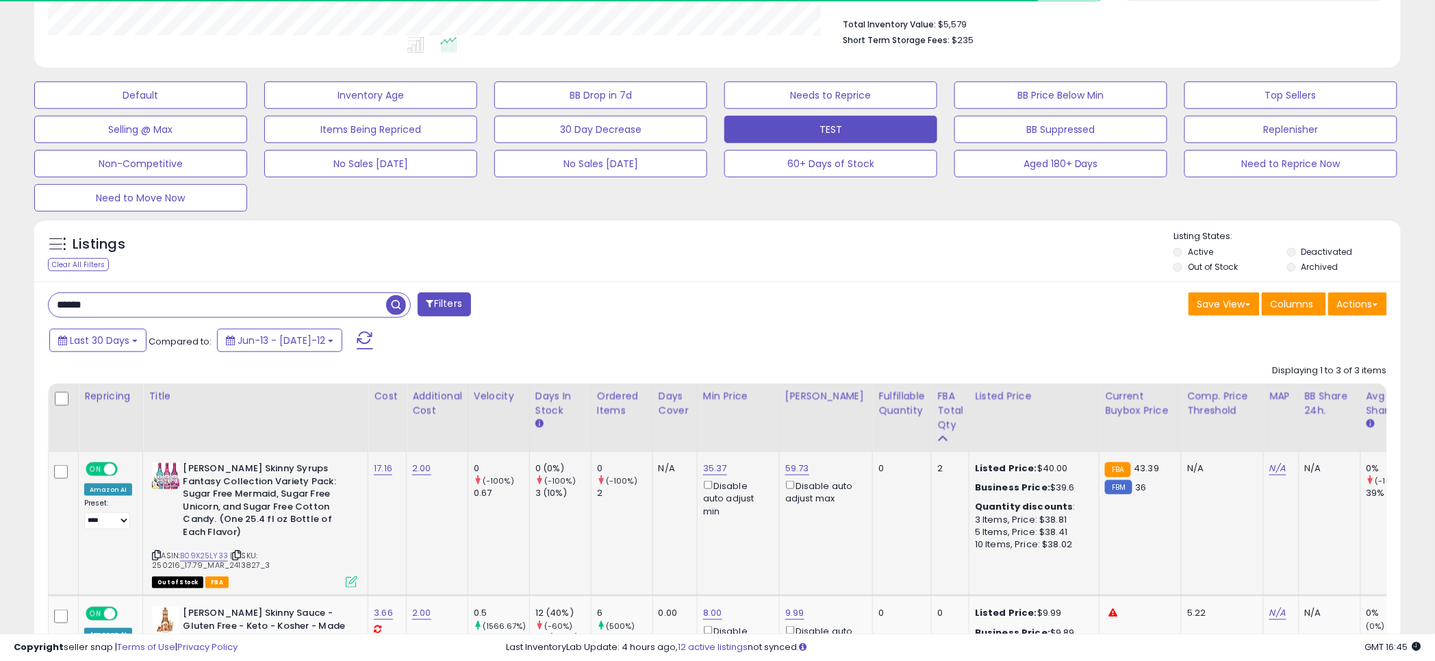
scroll to position [281, 793]
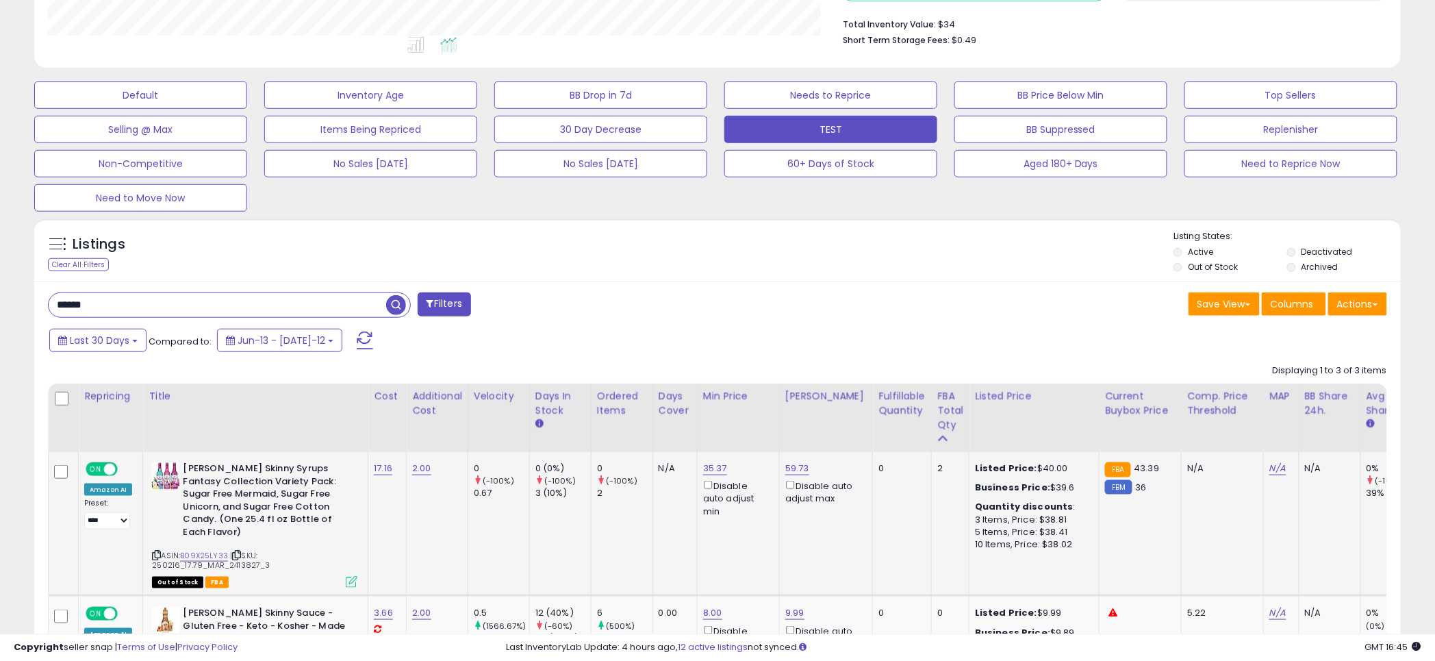
click at [155, 551] on icon at bounding box center [156, 555] width 9 height 8
click at [116, 310] on input "******" at bounding box center [217, 305] width 337 height 24
type input "*******"
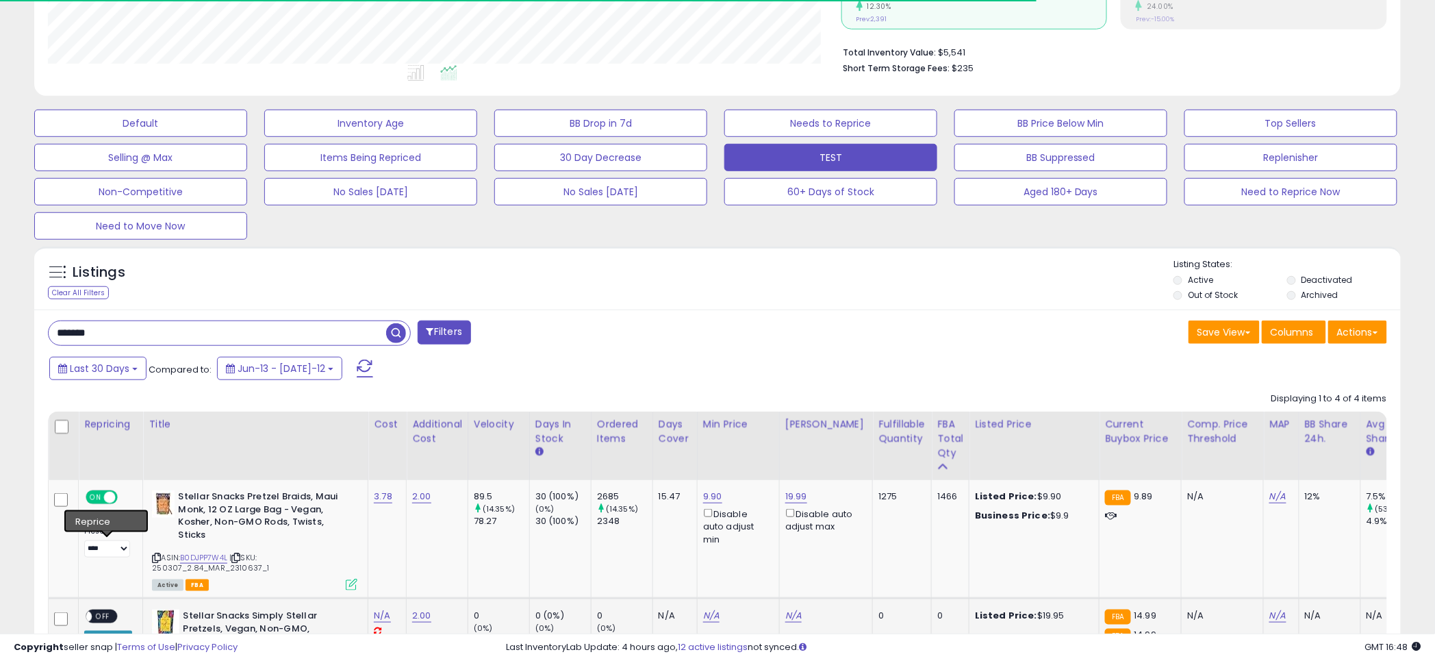
scroll to position [484, 0]
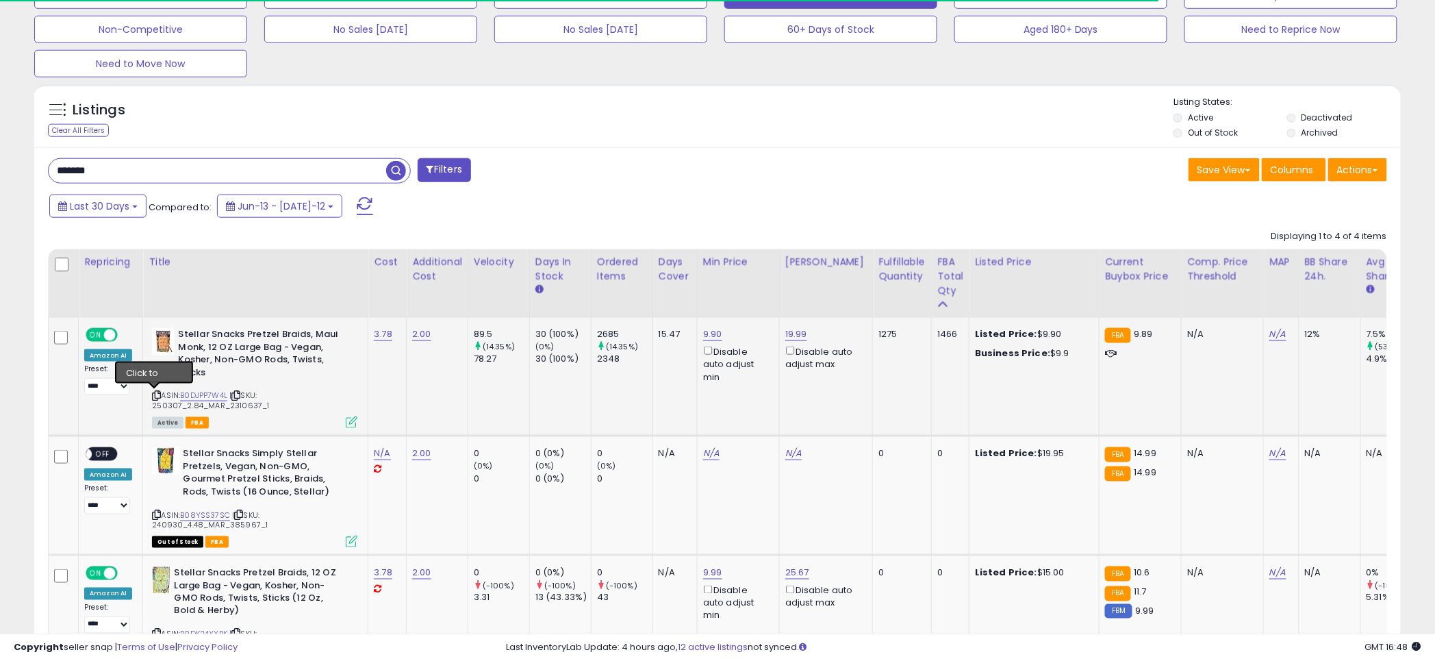
click at [156, 394] on icon at bounding box center [156, 396] width 9 height 8
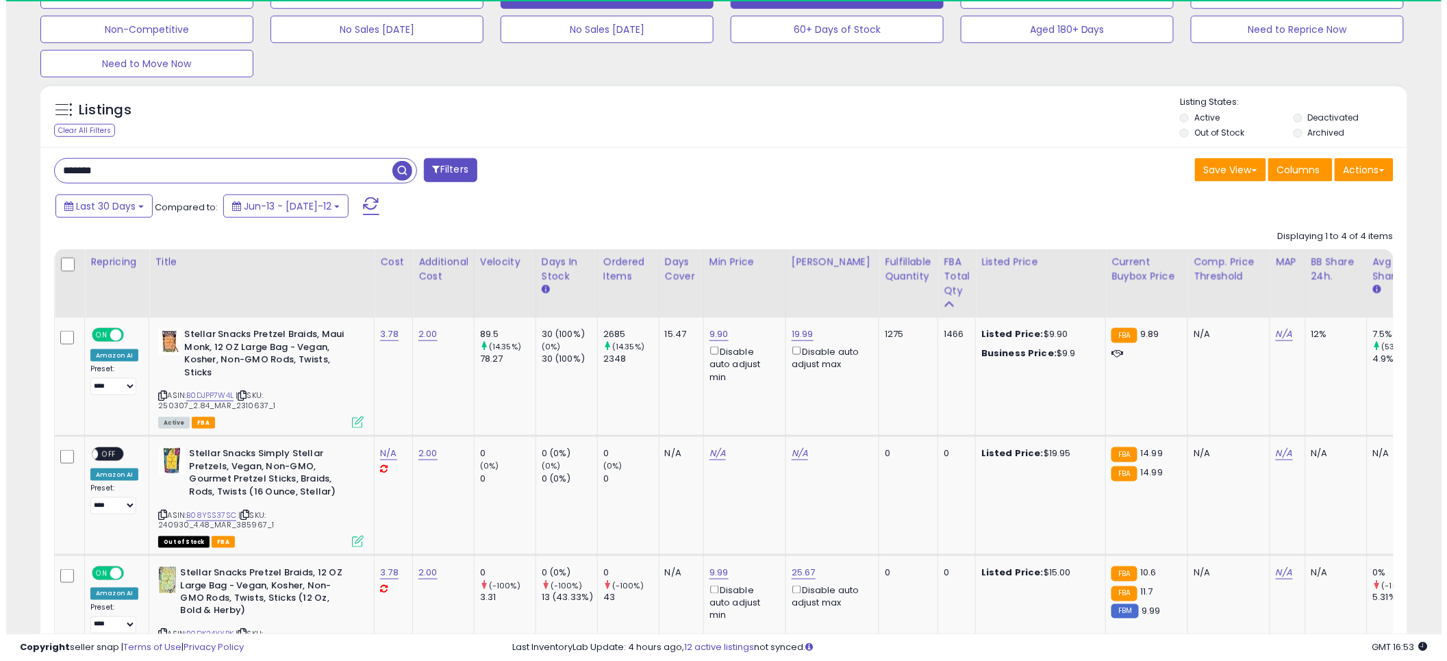
scroll to position [281, 793]
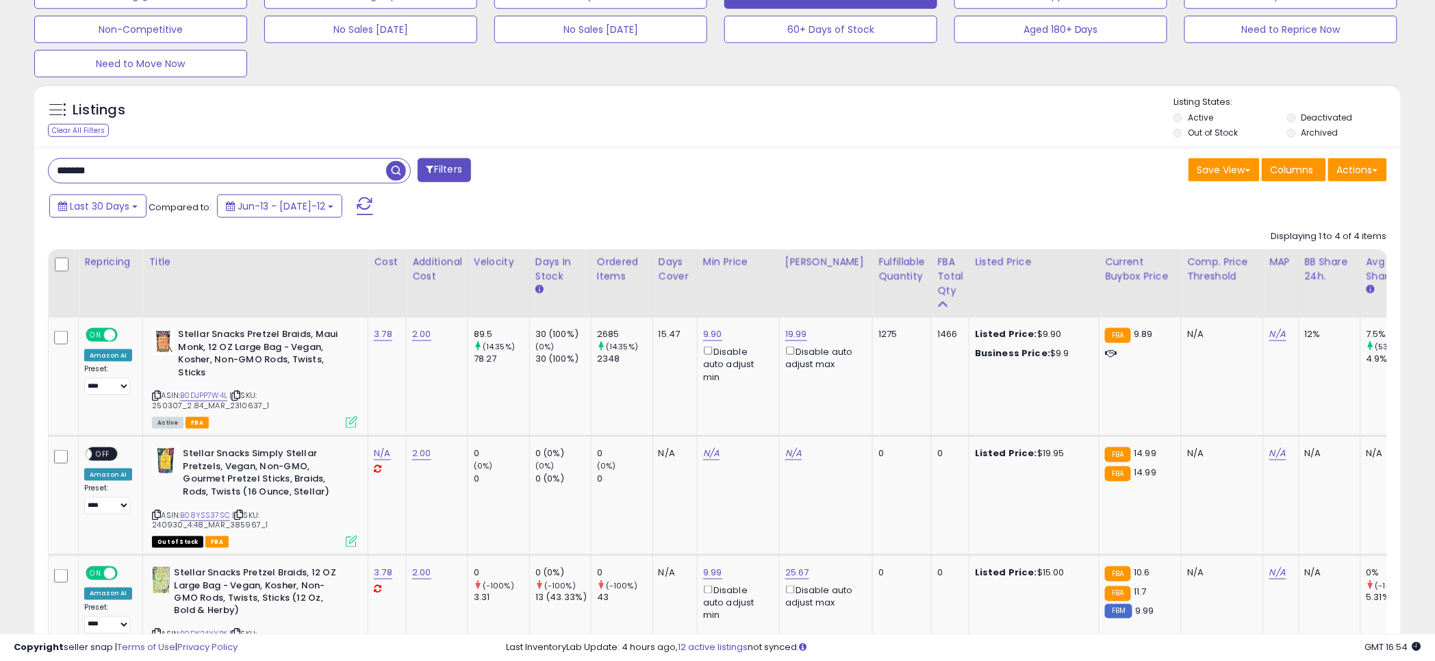
click at [733, 133] on div "Listings Clear All Filters Listing States:" at bounding box center [717, 119] width 1366 height 47
click at [751, 160] on div "Save View Save As New View Update Current View Columns Actions Import Export Vi…" at bounding box center [1057, 171] width 680 height 27
click at [348, 429] on td "Stellar Snacks Pretzel Braids, Maui Monk, 12 OZ Large Bag - Vegan, Kosher, Non-…" at bounding box center [255, 377] width 225 height 118
click at [347, 428] on icon at bounding box center [352, 422] width 12 height 12
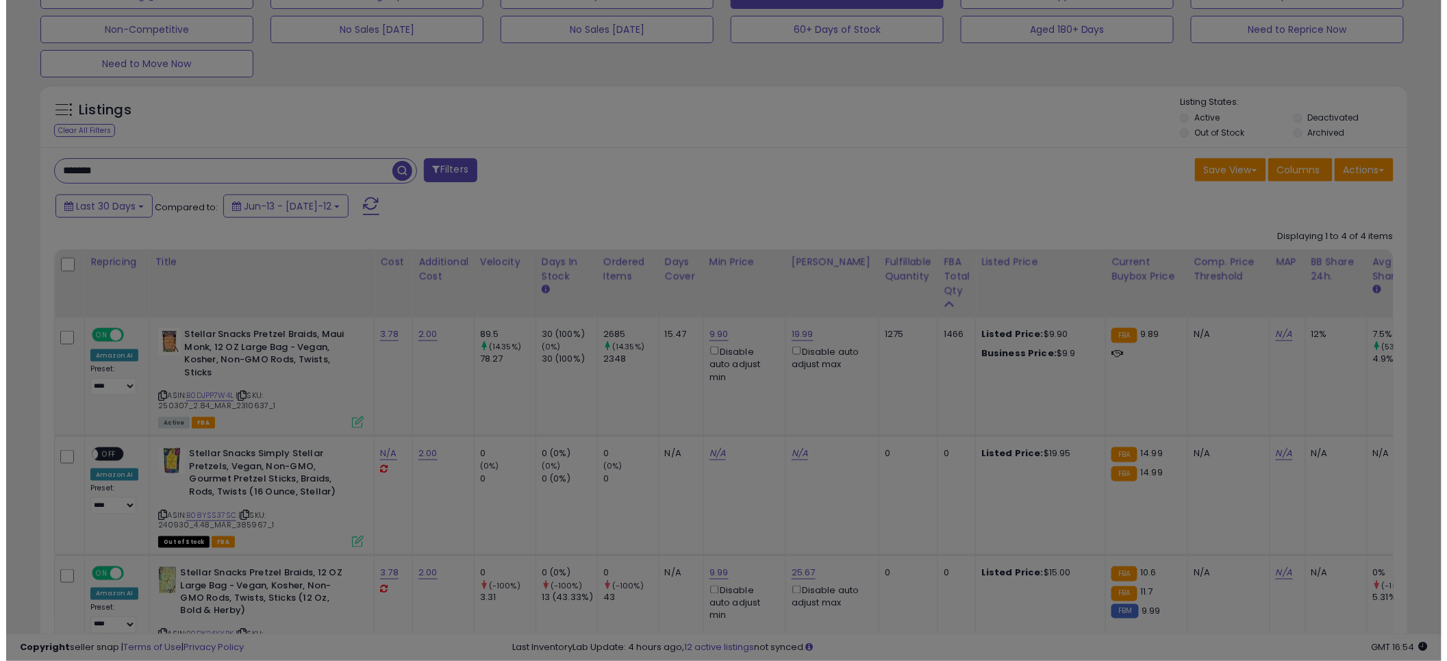
scroll to position [281, 800]
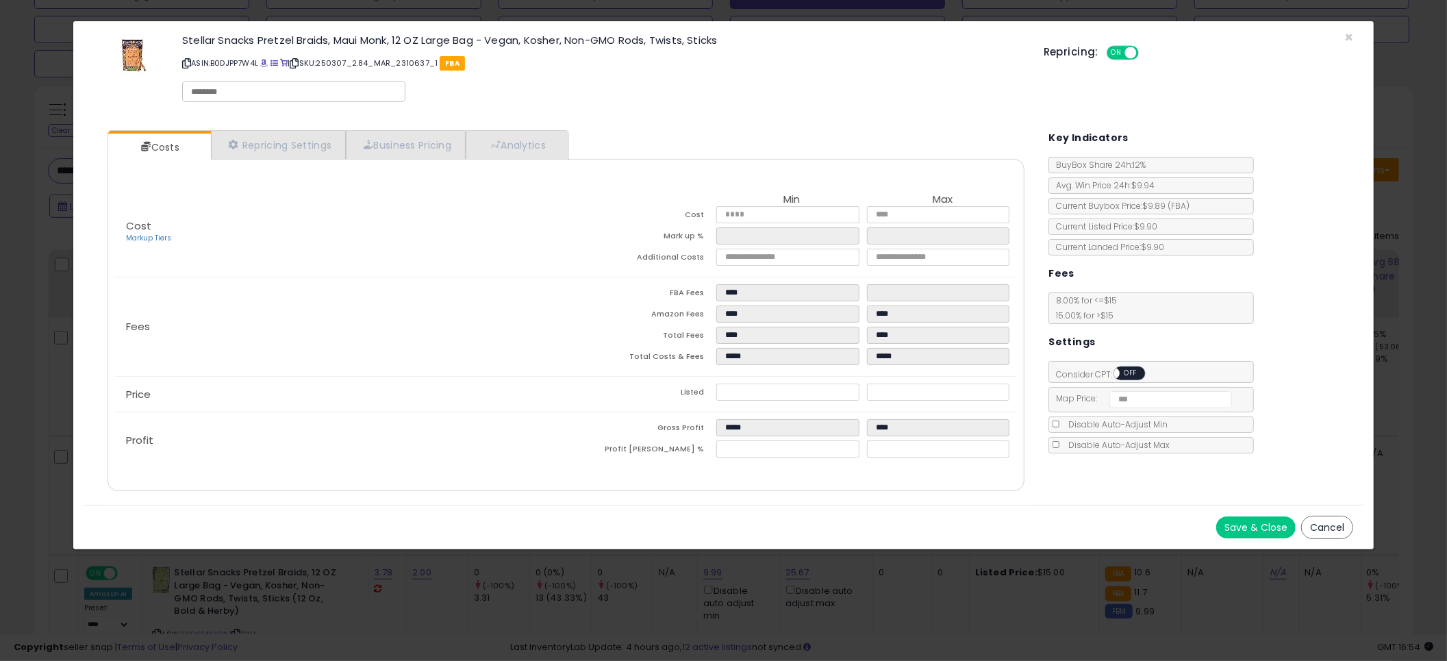
click at [540, 159] on div "Cost Markup Tiers Min Max Cost **** **** Mark up % ****** ****** Additional Cos…" at bounding box center [565, 325] width 917 height 332
click at [542, 147] on link "Analytics" at bounding box center [516, 145] width 101 height 28
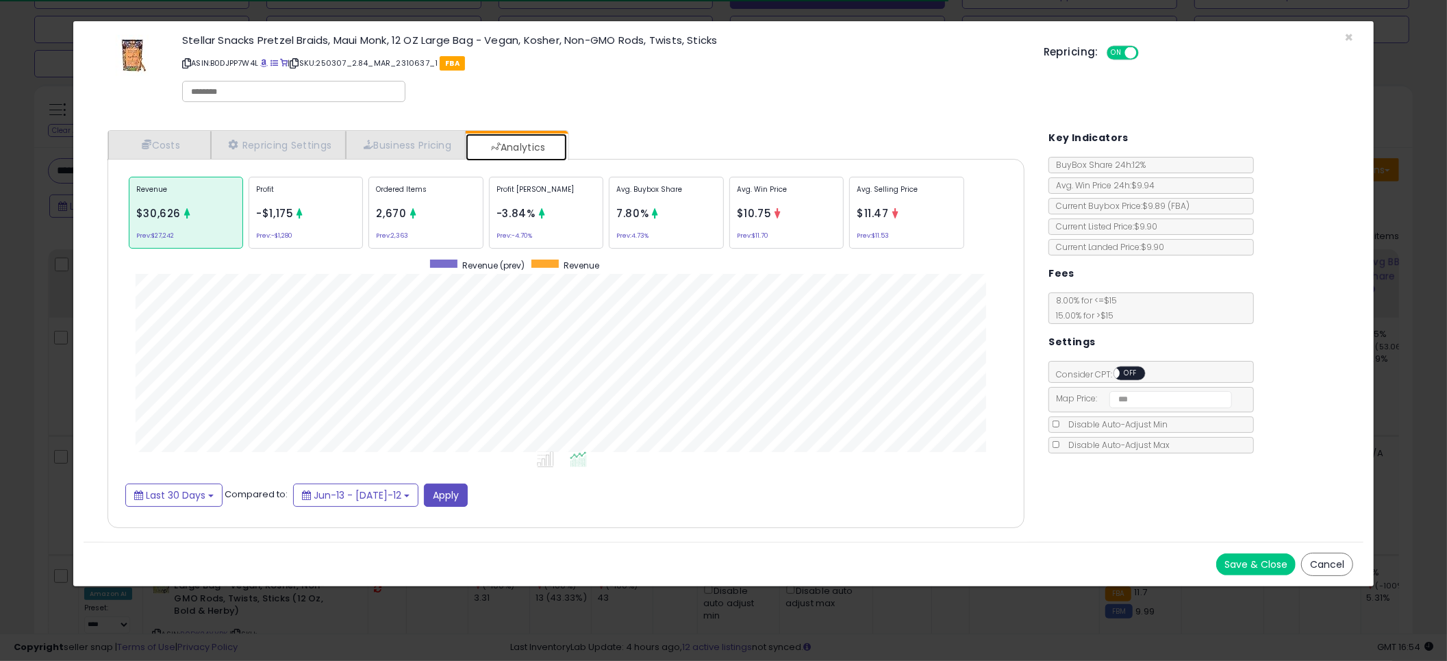
scroll to position [420, 945]
click at [513, 213] on span "-3.84%" at bounding box center [515, 213] width 39 height 14
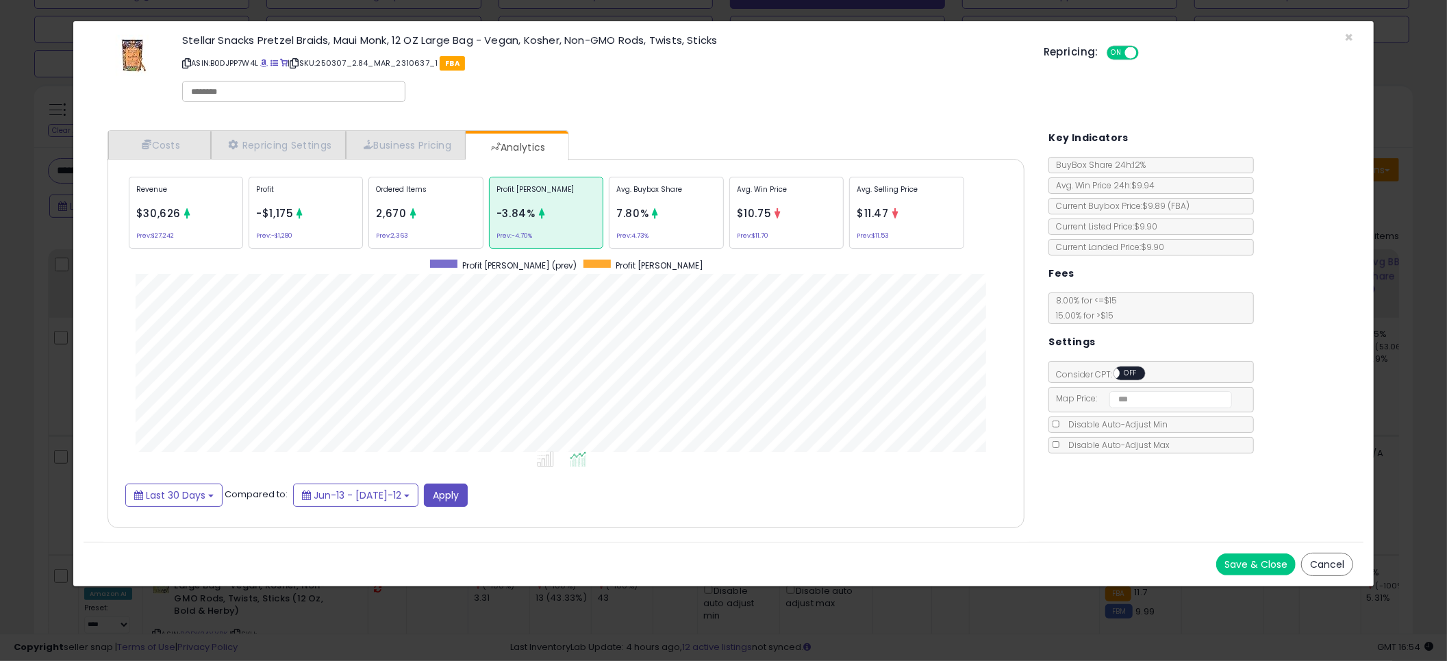
click at [609, 207] on div "Ordered Items 2,670 Prev: 2,363" at bounding box center [666, 213] width 114 height 72
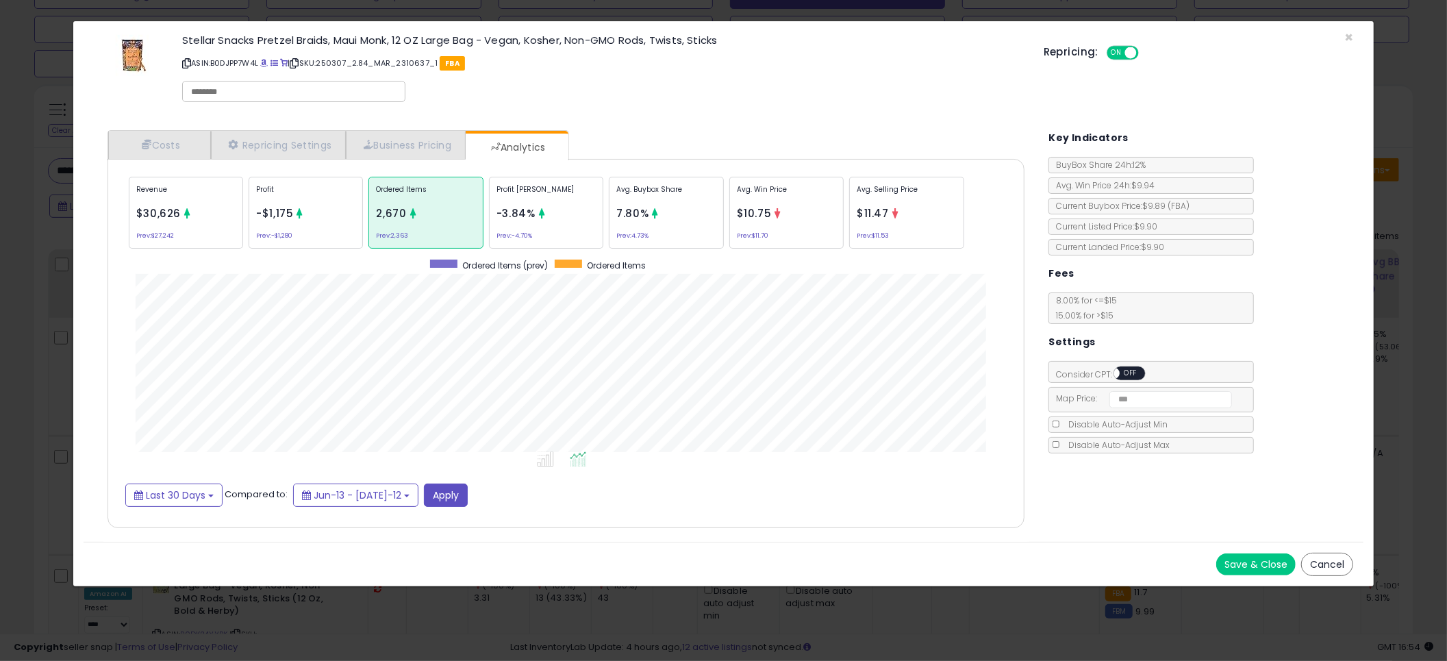
click at [298, 219] on div at bounding box center [299, 215] width 10 height 14
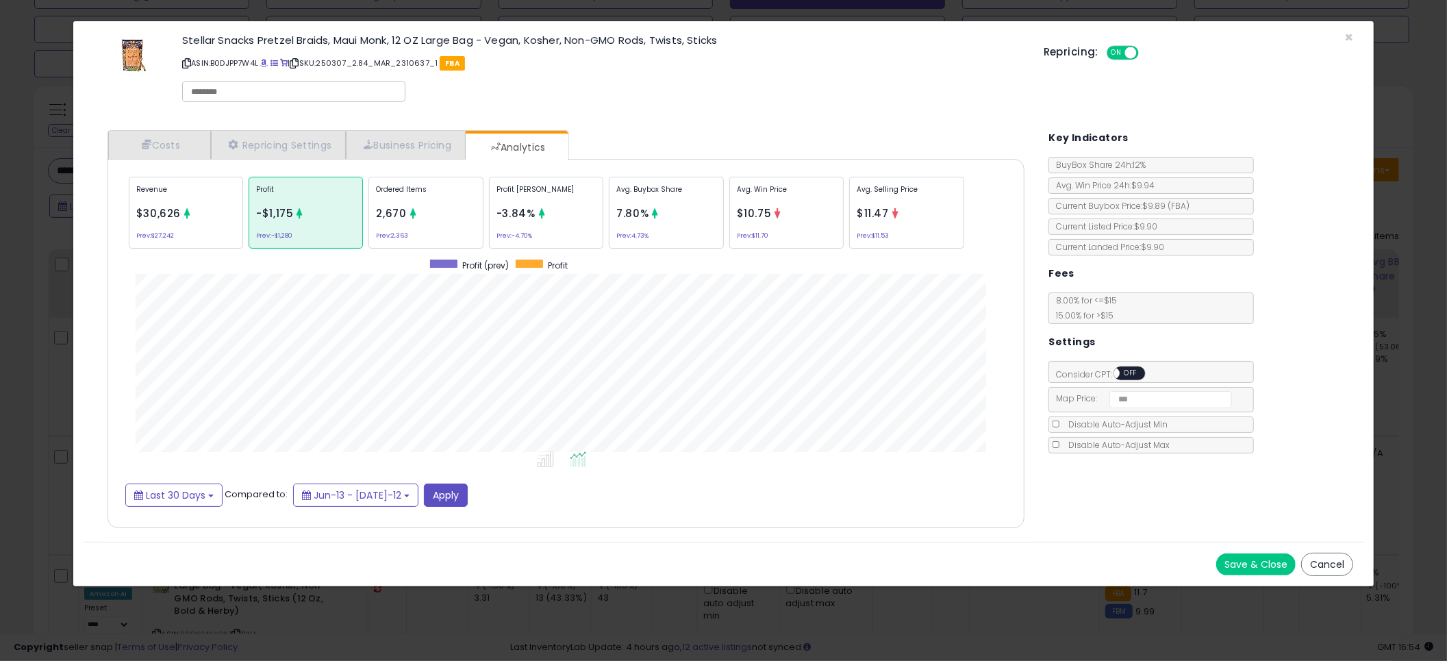
click at [699, 90] on div "Stellar Snacks Pretzel Braids, Maui Monk, 12 OZ Large Bag - Vegan, Kosher, Non-…" at bounding box center [602, 70] width 861 height 78
click at [699, 57] on p "ASIN: B0DJPP7W4L | SKU: 250307_2.84_MAR_2310637_1 FBA" at bounding box center [602, 63] width 841 height 22
click at [716, 60] on p "ASIN: B0DJPP7W4L | SKU: 250307_2.84_MAR_2310637_1 FBA" at bounding box center [602, 63] width 841 height 22
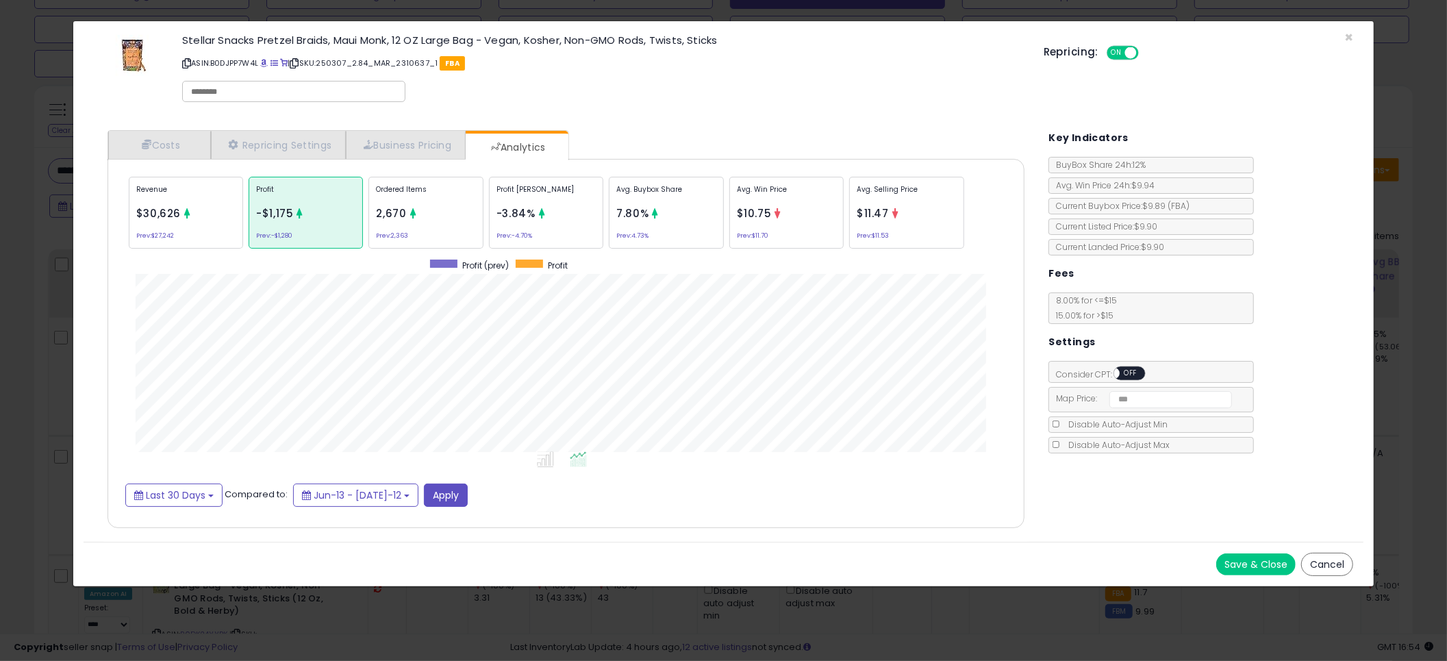
click at [716, 60] on p "ASIN: B0DJPP7W4L | SKU: 250307_2.84_MAR_2310637_1 FBA" at bounding box center [602, 63] width 841 height 22
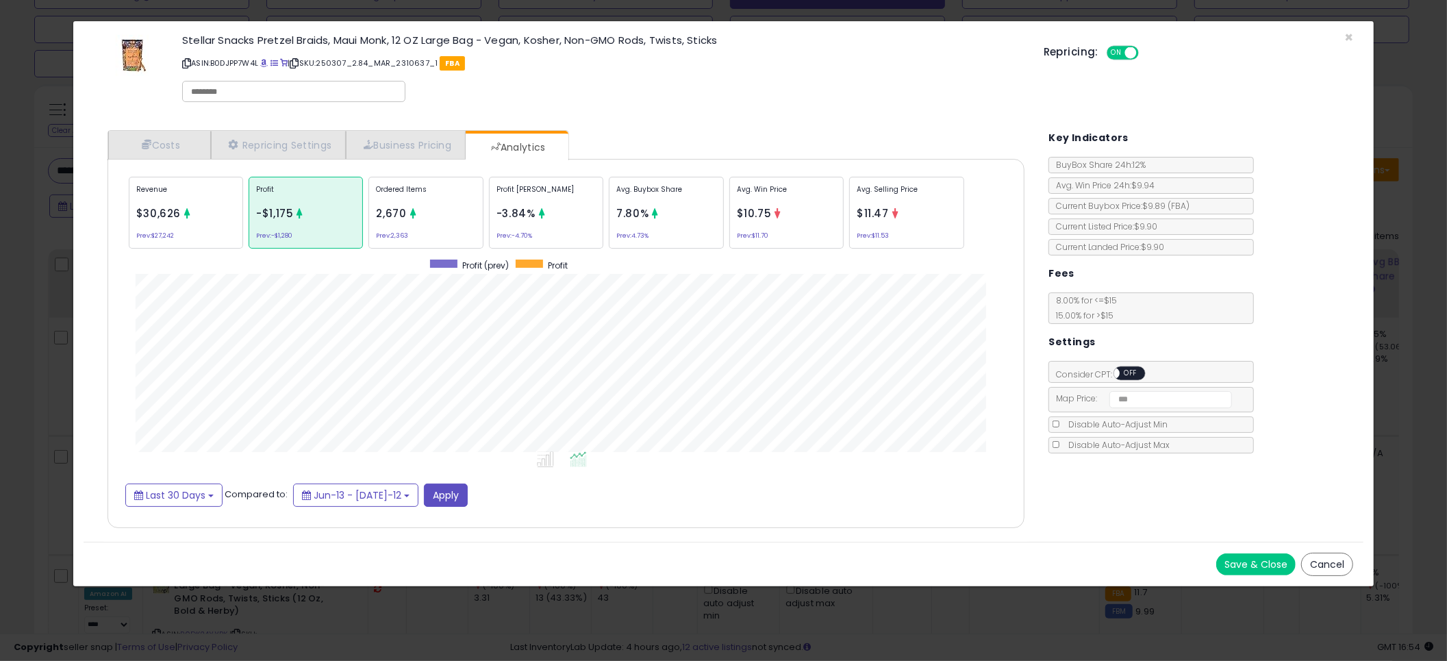
click at [716, 60] on p "ASIN: B0DJPP7W4L | SKU: 250307_2.84_MAR_2310637_1 FBA" at bounding box center [602, 63] width 841 height 22
click at [808, 227] on div "Avg. Win Price $10.75 Prev: $11.70" at bounding box center [786, 213] width 114 height 72
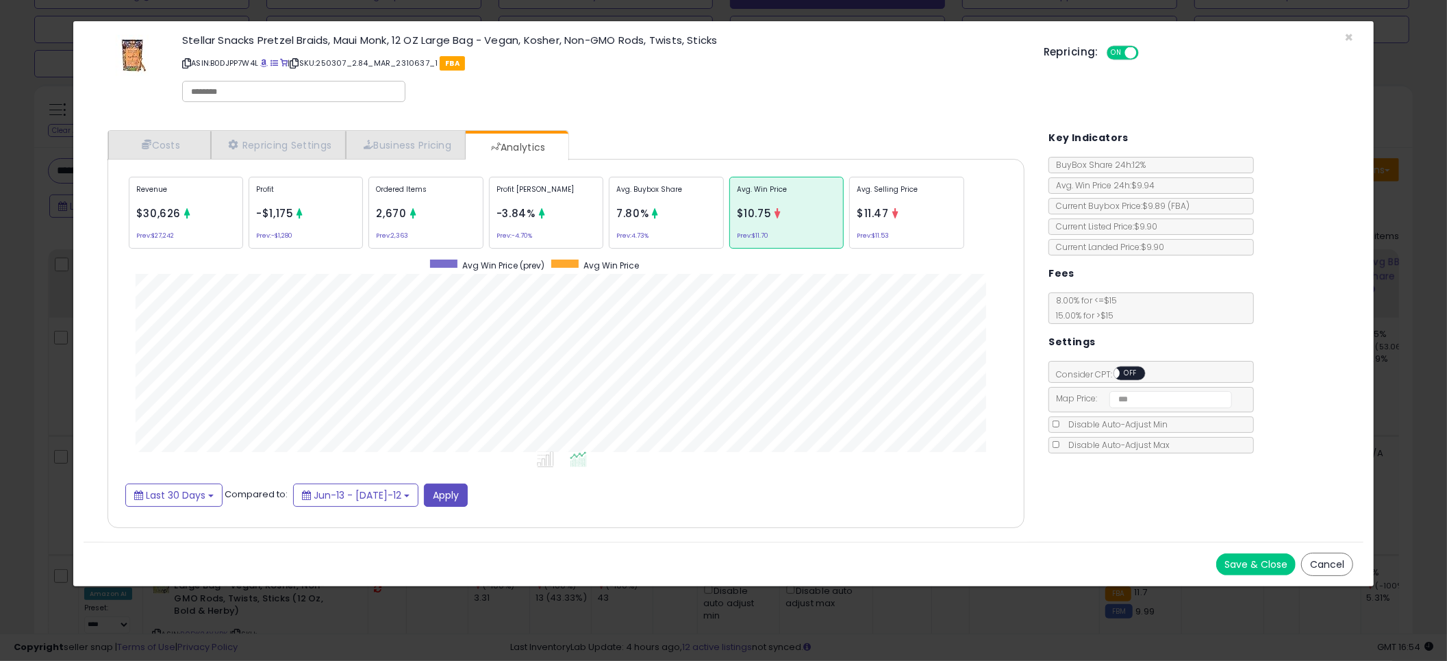
click at [780, 94] on div "Stellar Snacks Pretzel Braids, Maui Monk, 12 OZ Large Bag - Vegan, Kosher, Non-…" at bounding box center [602, 70] width 861 height 78
click at [268, 63] on span at bounding box center [264, 64] width 8 height 8
click at [927, 215] on div "Avg. Selling Price $11.47 Prev: $11.53" at bounding box center [906, 213] width 114 height 72
